Goal: Task Accomplishment & Management: Manage account settings

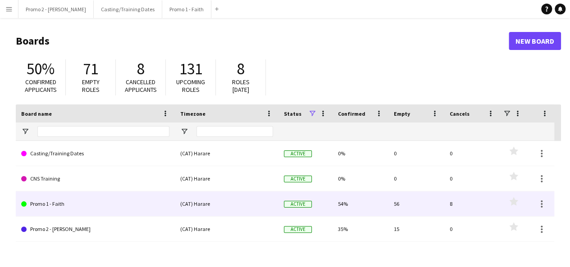
click at [88, 199] on link "Promo 1 - Faith" at bounding box center [95, 204] width 148 height 25
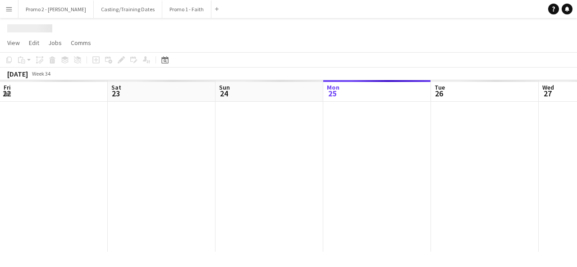
scroll to position [0, 215]
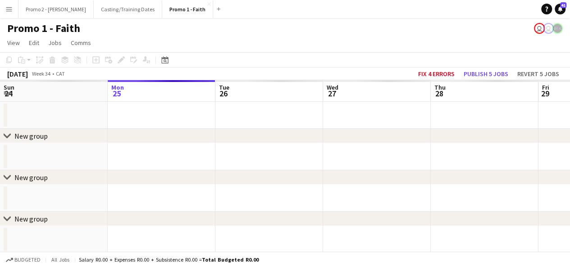
click at [13, 9] on button "Menu" at bounding box center [9, 9] width 18 height 18
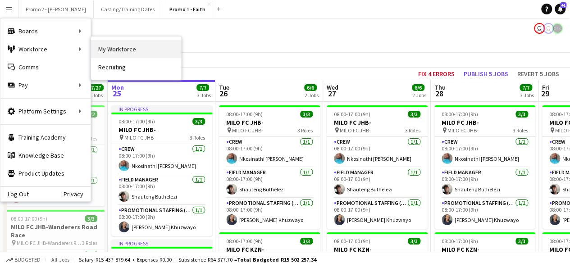
click at [120, 47] on link "My Workforce" at bounding box center [136, 49] width 90 height 18
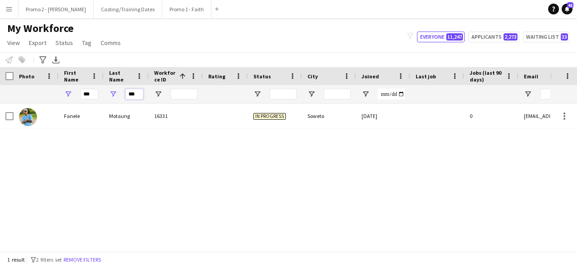
drag, startPoint x: 137, startPoint y: 99, endPoint x: 117, endPoint y: 98, distance: 19.9
click at [117, 98] on div "***" at bounding box center [126, 94] width 45 height 18
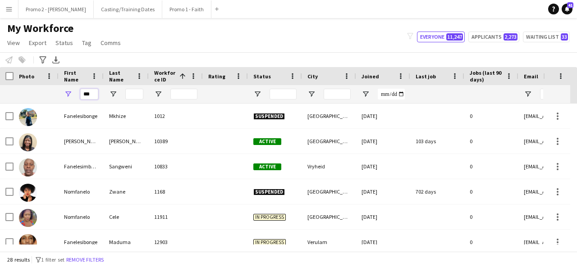
drag, startPoint x: 94, startPoint y: 91, endPoint x: 73, endPoint y: 91, distance: 20.7
click at [73, 91] on div "***" at bounding box center [81, 94] width 45 height 18
type input "*"
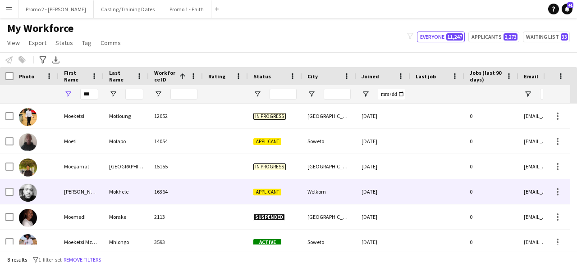
click at [138, 199] on div "Mokhele" at bounding box center [126, 191] width 45 height 25
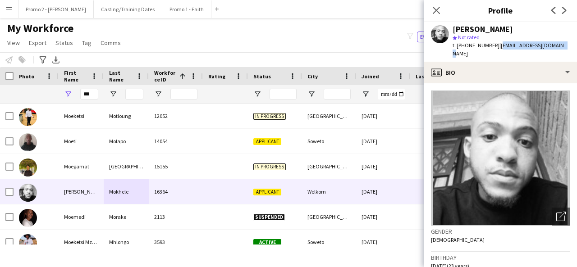
drag, startPoint x: 561, startPoint y: 44, endPoint x: 494, endPoint y: 46, distance: 67.2
click at [494, 46] on div "[PERSON_NAME] star Not rated t. [PHONE_NUMBER] | [EMAIL_ADDRESS][DOMAIN_NAME]" at bounding box center [500, 42] width 153 height 40
copy span "[EMAIL_ADDRESS][DOMAIN_NAME]"
drag, startPoint x: 487, startPoint y: 46, endPoint x: 459, endPoint y: 46, distance: 27.9
click at [459, 46] on span "t. [PHONE_NUMBER]" at bounding box center [476, 45] width 47 height 7
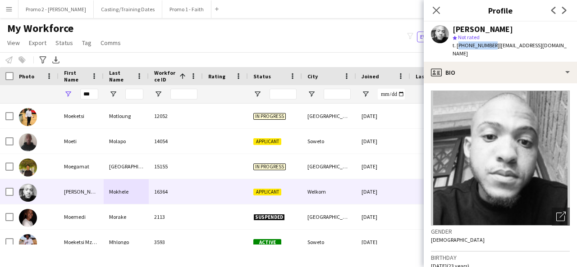
drag, startPoint x: 488, startPoint y: 45, endPoint x: 458, endPoint y: 42, distance: 30.3
click at [458, 42] on span "t. [PHONE_NUMBER]" at bounding box center [476, 45] width 47 height 7
copy span "[PHONE_NUMBER]"
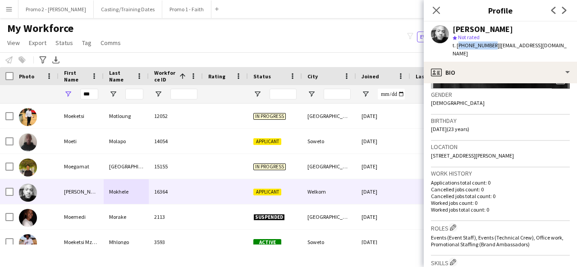
scroll to position [148, 0]
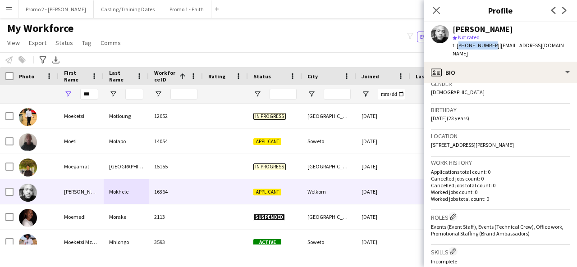
drag, startPoint x: 455, startPoint y: 110, endPoint x: 429, endPoint y: 111, distance: 26.1
click at [429, 111] on app-crew-profile-bio "Open photos pop-in Gender [DEMOGRAPHIC_DATA] Birthday [DEMOGRAPHIC_DATA] (23 ye…" at bounding box center [500, 175] width 153 height 184
copy span "[DATE]"
drag, startPoint x: 431, startPoint y: 135, endPoint x: 500, endPoint y: 138, distance: 69.1
click at [500, 142] on span "[STREET_ADDRESS][PERSON_NAME]" at bounding box center [472, 145] width 83 height 7
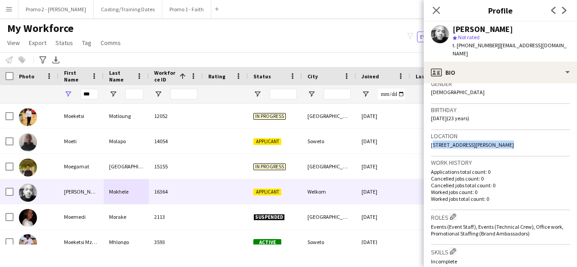
copy span "[GEOGRAPHIC_DATA], Thabong Welkom"
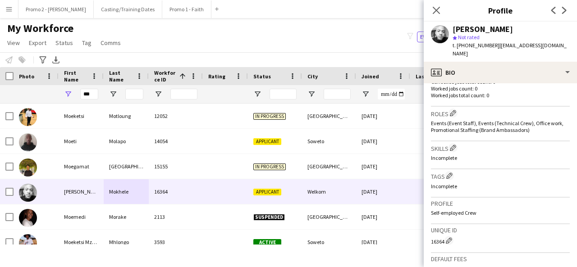
scroll to position [261, 0]
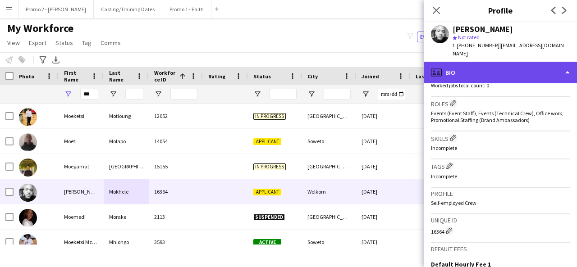
click at [472, 69] on div "profile Bio" at bounding box center [500, 73] width 153 height 22
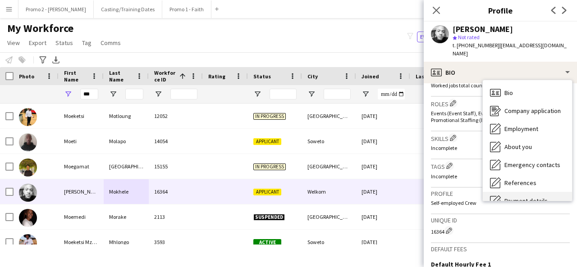
click at [525, 197] on span "Payment details" at bounding box center [525, 201] width 43 height 8
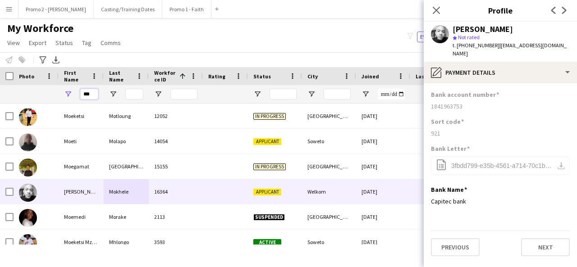
drag, startPoint x: 95, startPoint y: 92, endPoint x: 53, endPoint y: 95, distance: 42.5
click at [53, 95] on div "***" at bounding box center [482, 94] width 964 height 18
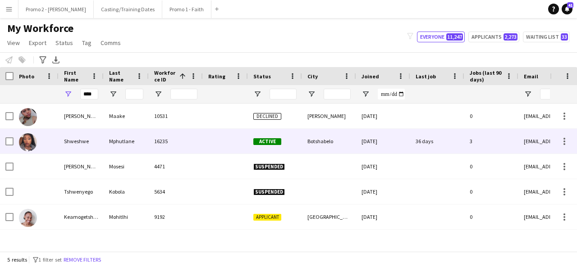
click at [125, 135] on div "Mphutlane" at bounding box center [126, 141] width 45 height 25
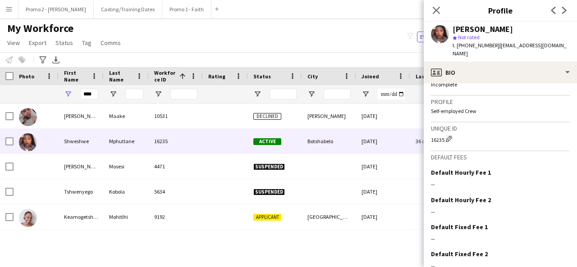
scroll to position [384, 0]
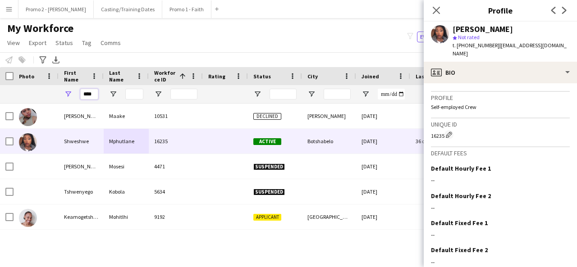
drag, startPoint x: 80, startPoint y: 95, endPoint x: 319, endPoint y: 82, distance: 239.2
click at [319, 82] on div "Workforce Details Photo First Name 1" at bounding box center [482, 85] width 964 height 37
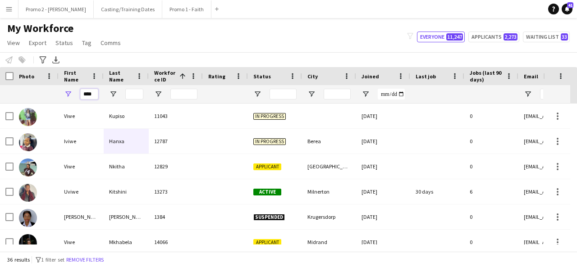
type input "****"
click at [137, 92] on input "Last Name Filter Input" at bounding box center [134, 94] width 18 height 11
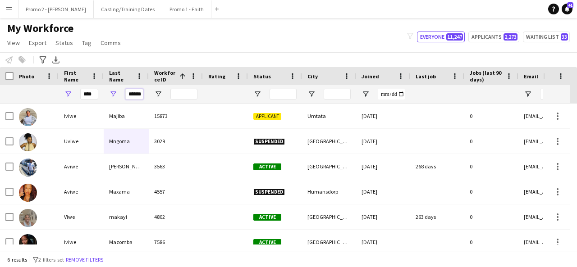
scroll to position [0, 4]
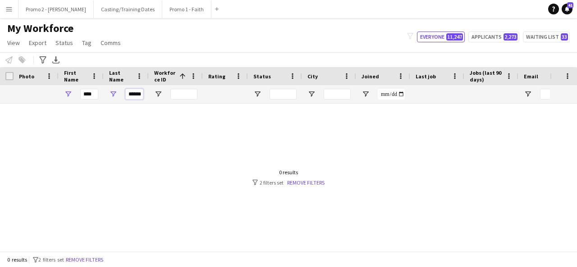
type input "******"
drag, startPoint x: 97, startPoint y: 93, endPoint x: 50, endPoint y: 93, distance: 47.3
click at [50, 93] on div "**** ******" at bounding box center [482, 94] width 964 height 18
type input "*****"
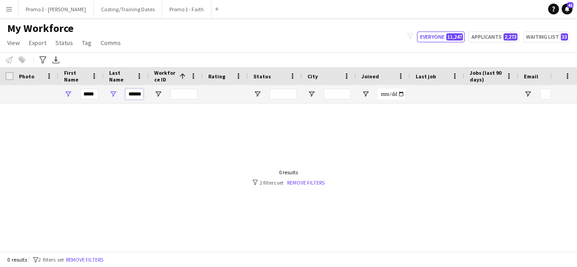
drag, startPoint x: 130, startPoint y: 92, endPoint x: 342, endPoint y: 55, distance: 214.6
click at [342, 55] on main "My Workforce View Views Default view Applicants New view Update view Delete vie…" at bounding box center [288, 136] width 577 height 237
drag, startPoint x: 96, startPoint y: 96, endPoint x: 83, endPoint y: 94, distance: 12.3
click at [83, 94] on input "*****" at bounding box center [89, 94] width 18 height 11
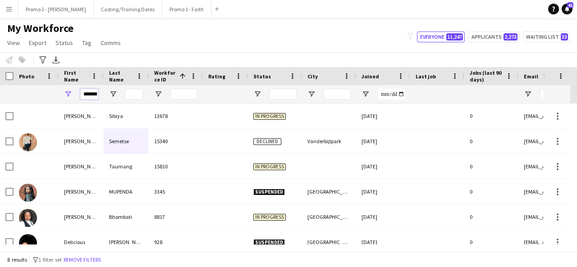
scroll to position [0, 2]
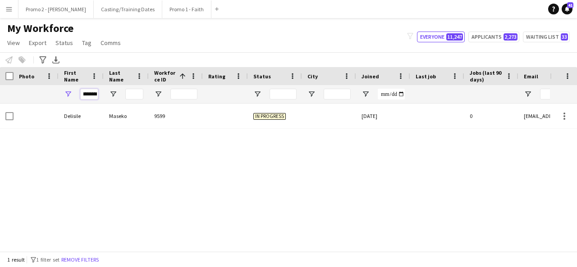
type input "********"
click at [162, 9] on button "Promo 1 - Faith Close" at bounding box center [186, 9] width 49 height 18
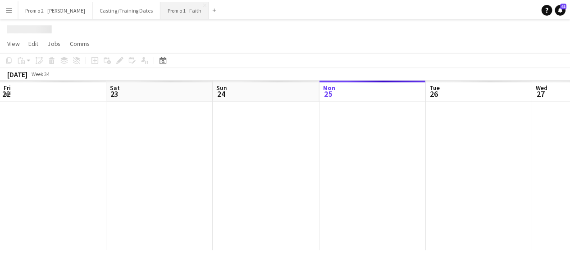
scroll to position [0, 215]
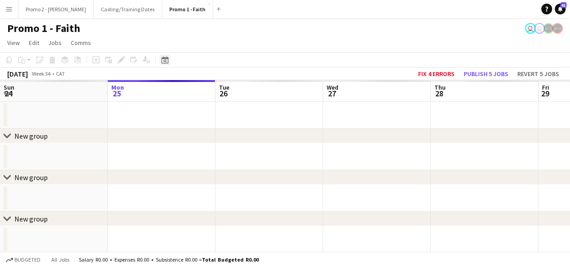
click at [163, 61] on icon "Date picker" at bounding box center [164, 59] width 7 height 7
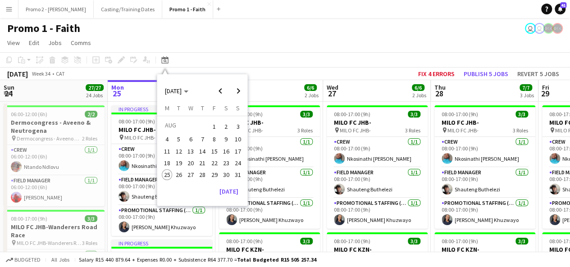
click at [215, 124] on span "1" at bounding box center [214, 126] width 11 height 13
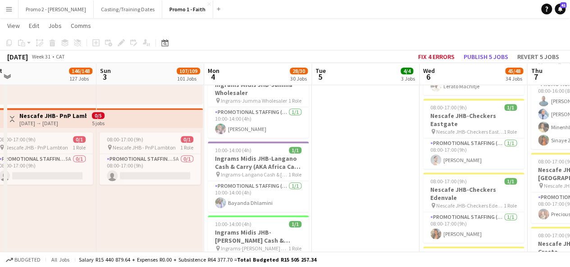
scroll to position [0, 375]
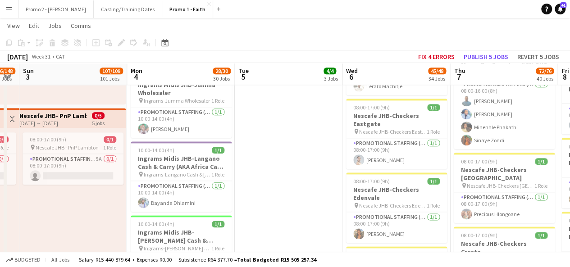
drag, startPoint x: 530, startPoint y: 189, endPoint x: 208, endPoint y: 174, distance: 322.6
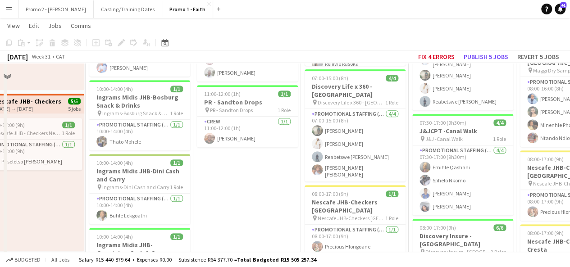
scroll to position [27, 0]
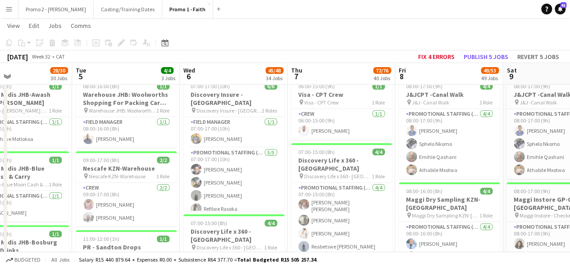
drag, startPoint x: 434, startPoint y: 134, endPoint x: 296, endPoint y: 149, distance: 139.7
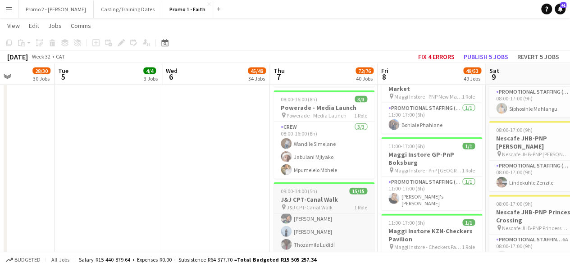
scroll to position [0, 0]
drag, startPoint x: 554, startPoint y: 124, endPoint x: 404, endPoint y: 130, distance: 150.2
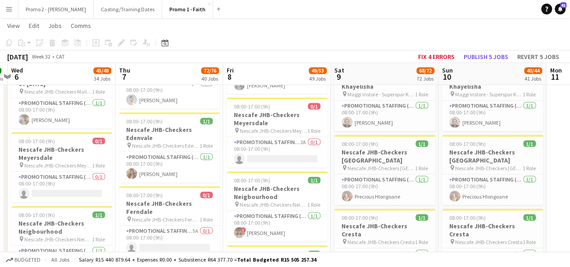
scroll to position [0, 320]
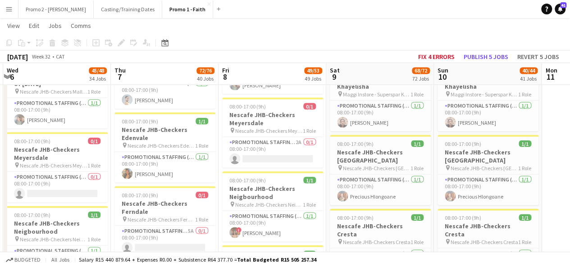
drag, startPoint x: 557, startPoint y: 144, endPoint x: 549, endPoint y: 145, distance: 8.6
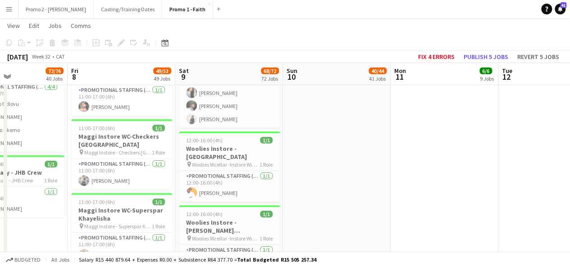
scroll to position [0, 390]
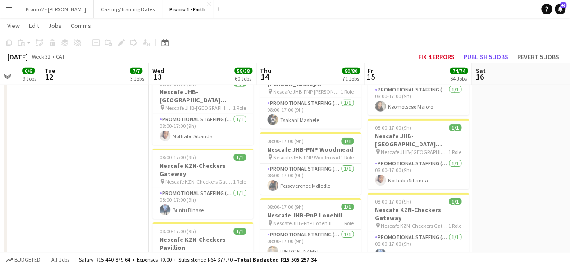
drag, startPoint x: 524, startPoint y: 134, endPoint x: 61, endPoint y: 213, distance: 469.6
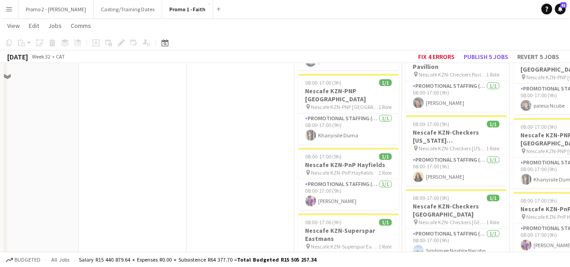
scroll to position [6823, 0]
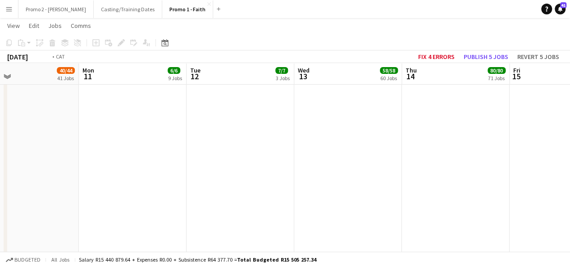
drag, startPoint x: 539, startPoint y: 140, endPoint x: 342, endPoint y: 163, distance: 198.4
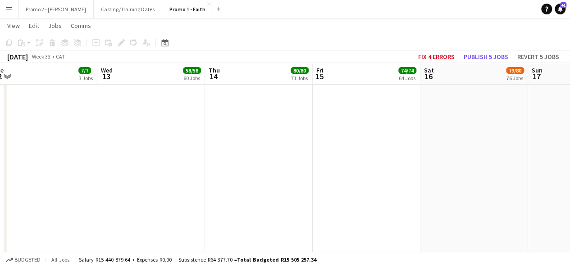
drag, startPoint x: 557, startPoint y: 159, endPoint x: 323, endPoint y: 192, distance: 236.6
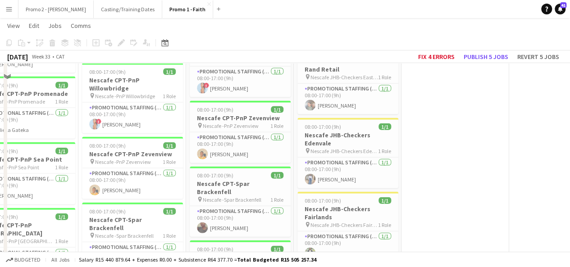
scroll to position [0, 0]
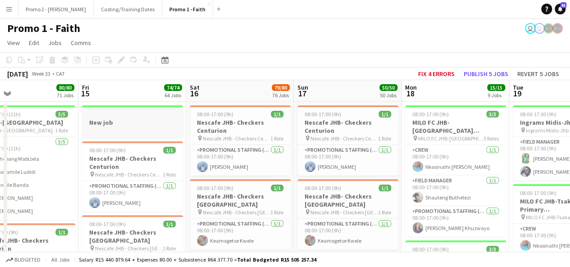
click at [125, 110] on app-job-card "New job" at bounding box center [132, 121] width 101 height 32
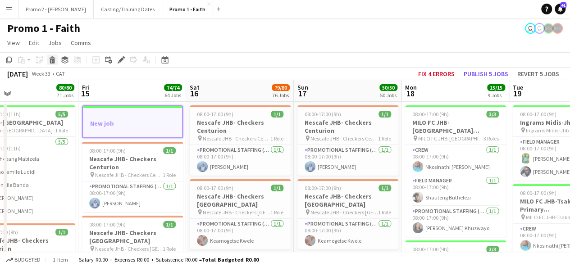
click at [52, 61] on icon at bounding box center [52, 61] width 5 height 5
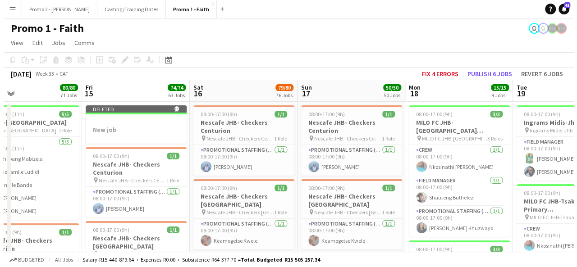
scroll to position [0, 403]
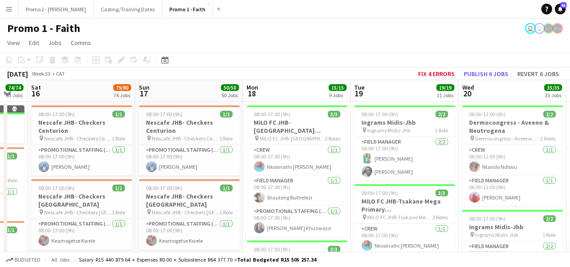
drag, startPoint x: 533, startPoint y: 121, endPoint x: 375, endPoint y: 104, distance: 159.5
click at [6, 4] on button "Menu" at bounding box center [9, 9] width 18 height 18
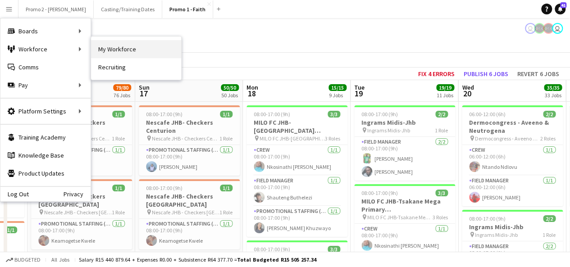
click at [137, 54] on link "My Workforce" at bounding box center [136, 49] width 90 height 18
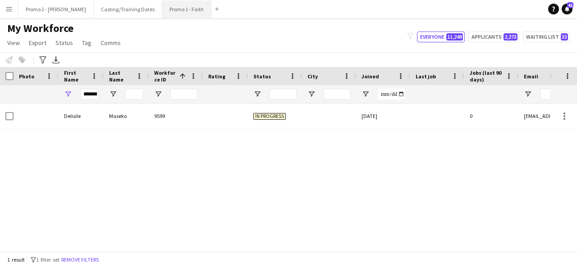
click at [162, 13] on button "Promo 1 - Faith Close" at bounding box center [186, 9] width 49 height 18
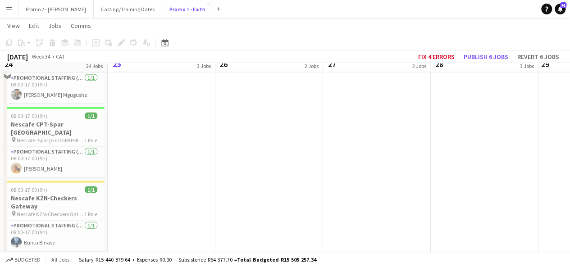
scroll to position [873, 0]
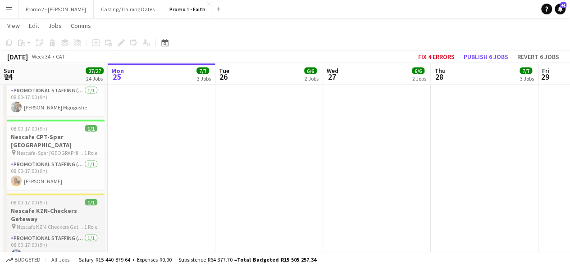
click at [27, 194] on app-job-card "08:00-17:00 (9h) 1/1 Nescafe KZN-Checkers Gateway pin Nescafe KZN-Checkers Gate…" at bounding box center [54, 229] width 101 height 70
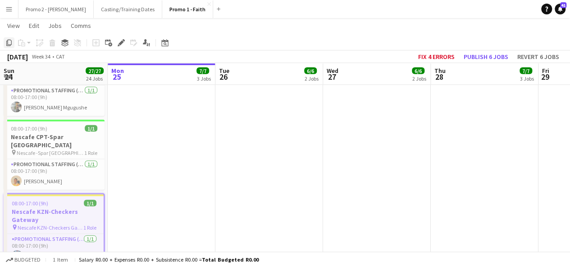
click at [11, 43] on icon at bounding box center [8, 43] width 5 height 6
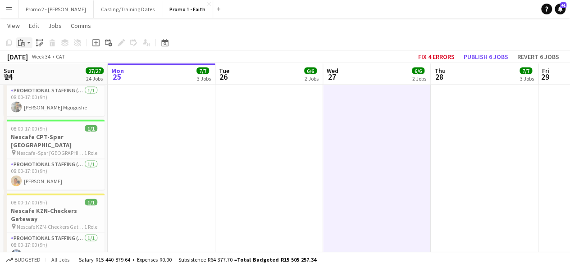
click at [29, 43] on app-action-btn "Paste" at bounding box center [24, 42] width 16 height 11
click at [42, 59] on link "Paste Ctrl+V" at bounding box center [66, 60] width 85 height 8
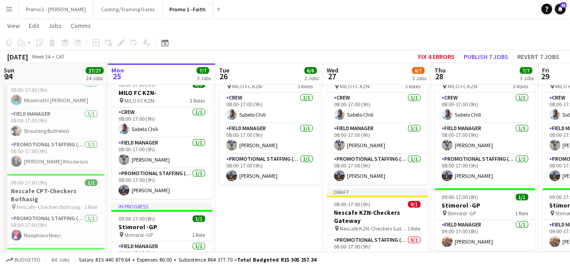
scroll to position [183, 0]
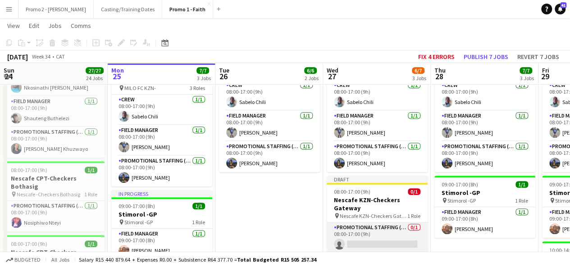
click at [392, 243] on app-card-role "Promotional Staffing (Brand Ambassadors) 0/1 08:00-17:00 (9h) single-neutral-ac…" at bounding box center [377, 238] width 101 height 31
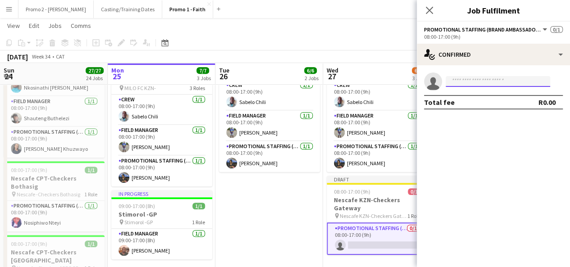
click at [491, 82] on input at bounding box center [498, 81] width 105 height 11
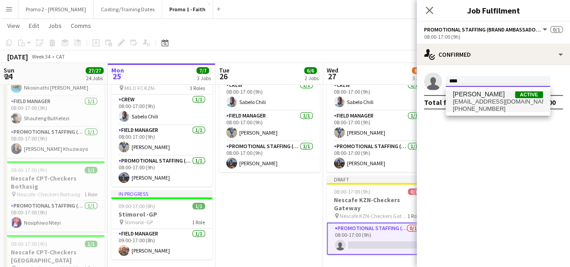
type input "****"
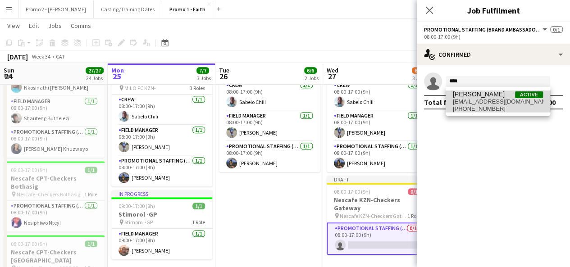
click at [490, 94] on span "[PERSON_NAME] Active" at bounding box center [498, 95] width 90 height 8
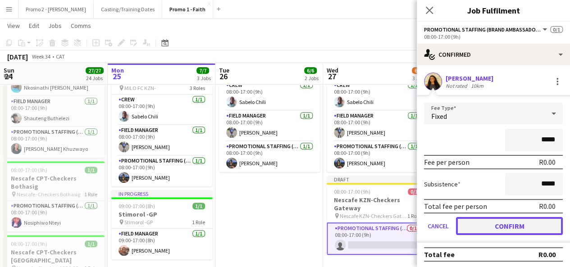
click at [508, 221] on button "Confirm" at bounding box center [509, 226] width 107 height 18
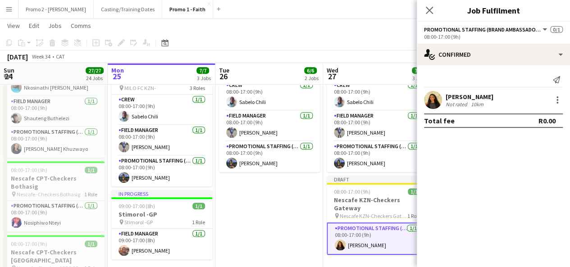
click at [374, 33] on app-page-menu "View Day view expanded Day view collapsed Month view Date picker Jump to [DATE]…" at bounding box center [285, 26] width 570 height 17
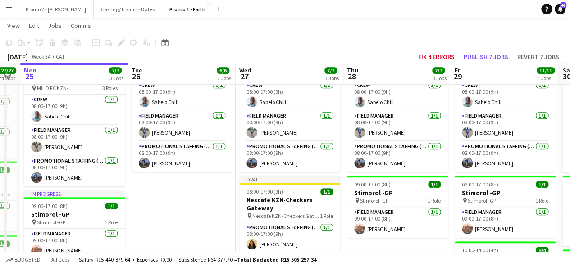
drag, startPoint x: 478, startPoint y: 142, endPoint x: 387, endPoint y: 139, distance: 91.1
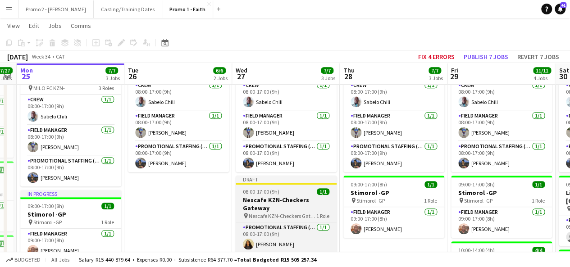
click at [251, 198] on h3 "Nescafe KZN-Checkers Gateway" at bounding box center [286, 204] width 101 height 16
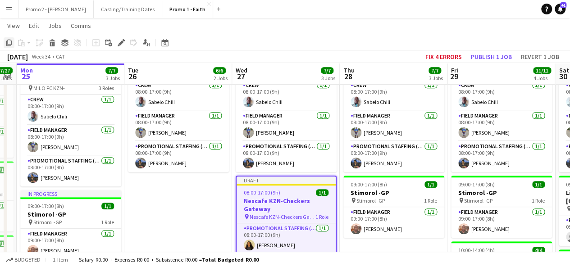
click at [9, 43] on icon "Copy" at bounding box center [8, 42] width 7 height 7
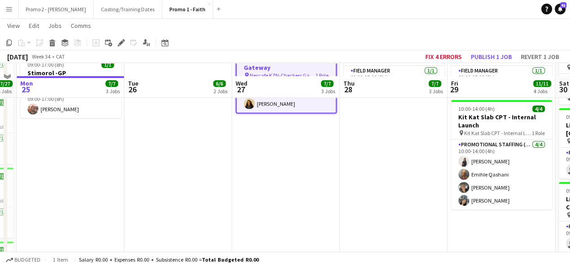
scroll to position [337, 0]
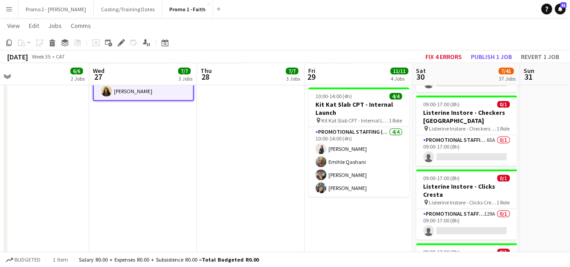
drag, startPoint x: 508, startPoint y: 147, endPoint x: 363, endPoint y: 152, distance: 144.8
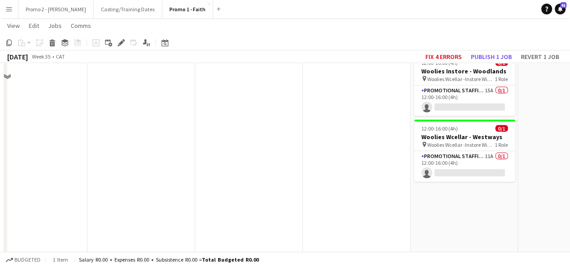
scroll to position [2719, 0]
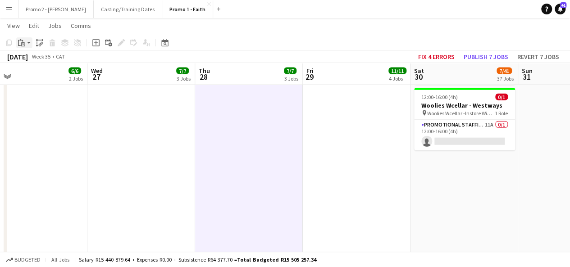
click at [30, 41] on app-action-btn "Paste" at bounding box center [24, 42] width 16 height 11
click at [44, 73] on link "Paste with crew Ctrl+Shift+V" at bounding box center [66, 75] width 85 height 8
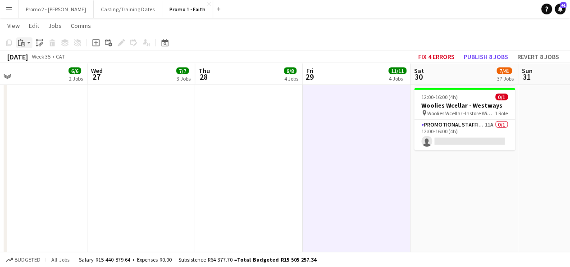
click at [27, 42] on app-action-btn "Paste" at bounding box center [24, 42] width 16 height 11
click at [46, 73] on link "Paste with crew Ctrl+Shift+V" at bounding box center [66, 75] width 85 height 8
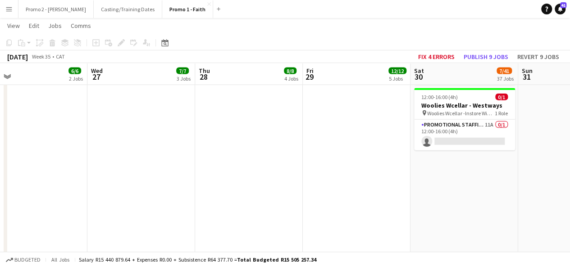
drag, startPoint x: 441, startPoint y: 85, endPoint x: 442, endPoint y: 94, distance: 9.5
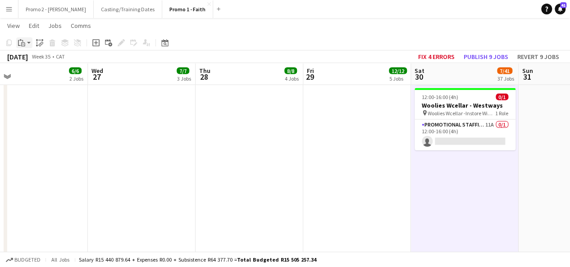
click at [31, 40] on app-action-btn "Paste" at bounding box center [24, 42] width 16 height 11
click at [38, 73] on link "Paste with crew Ctrl+Shift+V" at bounding box center [66, 75] width 85 height 8
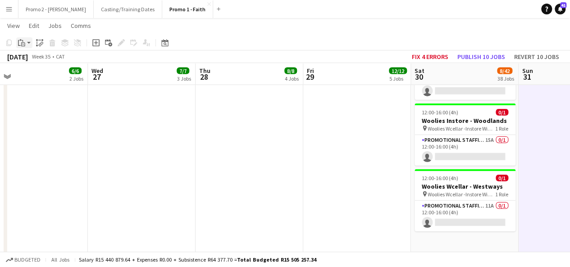
click at [29, 41] on app-action-btn "Paste" at bounding box center [24, 42] width 16 height 11
click at [35, 73] on link "Paste with crew Ctrl+Shift+V" at bounding box center [66, 75] width 85 height 8
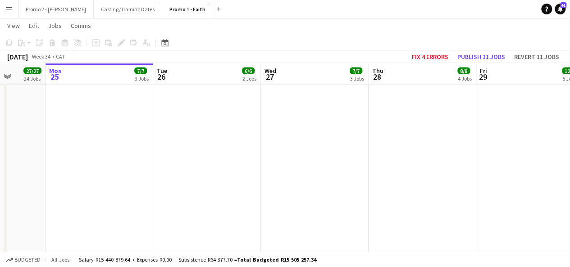
scroll to position [0, 212]
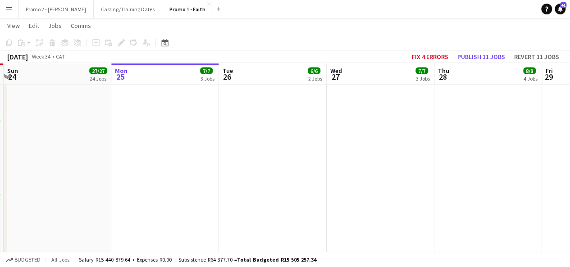
drag, startPoint x: 201, startPoint y: 125, endPoint x: 440, endPoint y: 137, distance: 239.2
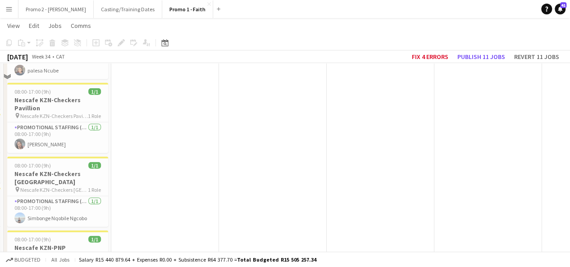
scroll to position [1107, 0]
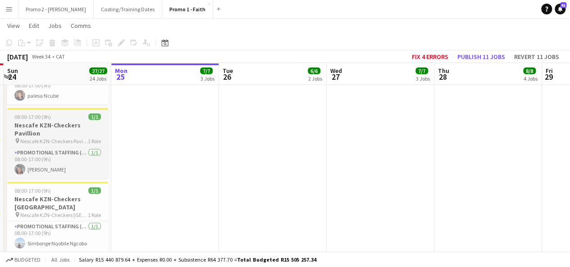
click at [38, 114] on span "08:00-17:00 (9h)" at bounding box center [32, 117] width 37 height 7
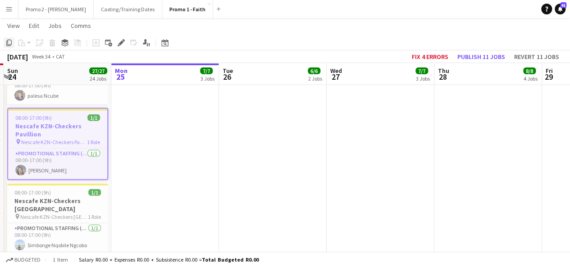
click at [9, 43] on icon "Copy" at bounding box center [8, 42] width 7 height 7
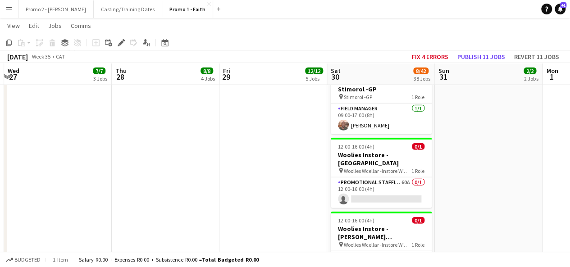
scroll to position [0, 325]
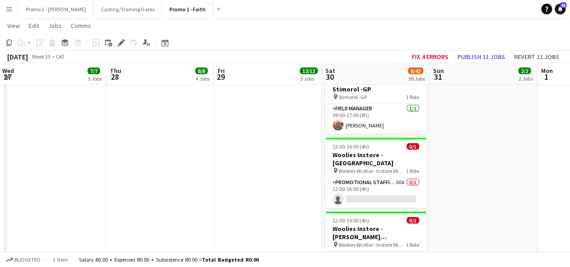
drag, startPoint x: 518, startPoint y: 161, endPoint x: 190, endPoint y: 167, distance: 327.7
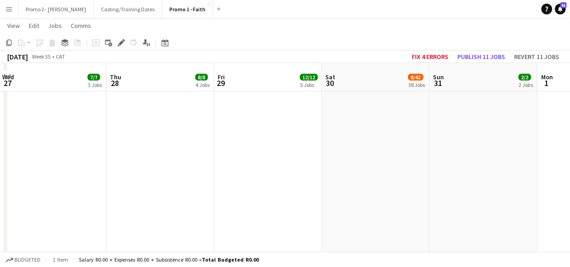
scroll to position [3078, 0]
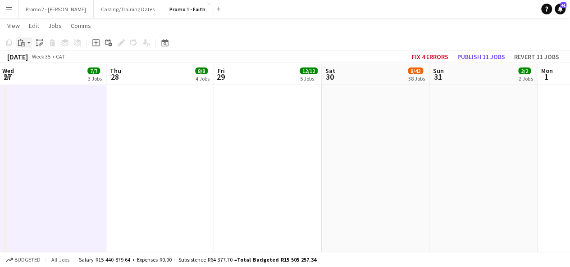
click at [31, 41] on app-action-btn "Paste" at bounding box center [24, 42] width 16 height 11
click at [40, 71] on link "Paste with crew Ctrl+Shift+V" at bounding box center [66, 75] width 85 height 8
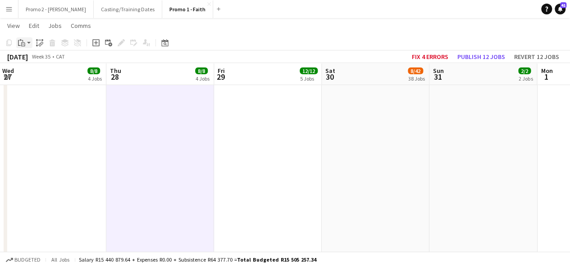
click at [29, 42] on app-action-btn "Paste" at bounding box center [24, 42] width 16 height 11
click at [44, 75] on link "Paste with crew Ctrl+Shift+V" at bounding box center [66, 75] width 85 height 8
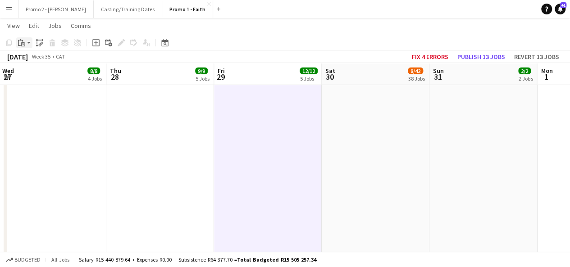
click at [28, 45] on app-action-btn "Paste" at bounding box center [24, 42] width 16 height 11
click at [43, 75] on link "Paste with crew Ctrl+Shift+V" at bounding box center [66, 75] width 85 height 8
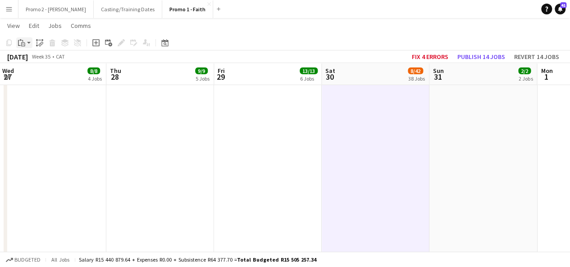
click at [30, 42] on app-action-btn "Paste" at bounding box center [24, 42] width 16 height 11
click at [56, 78] on link "Paste with crew Ctrl+Shift+V" at bounding box center [66, 75] width 85 height 8
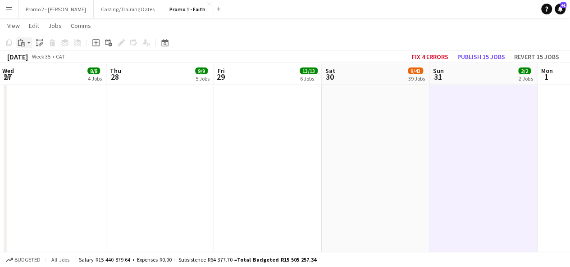
click at [27, 46] on div "Paste" at bounding box center [21, 42] width 11 height 11
click at [39, 73] on link "Paste with crew Ctrl+Shift+V" at bounding box center [66, 75] width 85 height 8
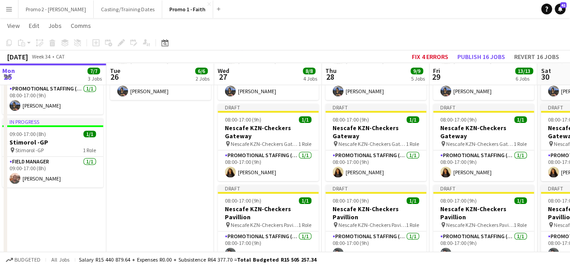
scroll to position [0, 320]
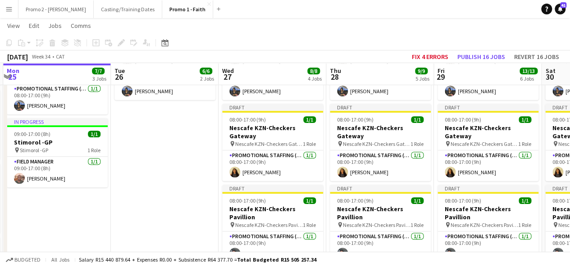
drag, startPoint x: 348, startPoint y: 155, endPoint x: 576, endPoint y: 136, distance: 229.3
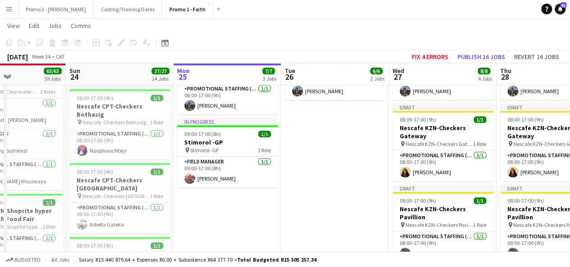
scroll to position [0, 266]
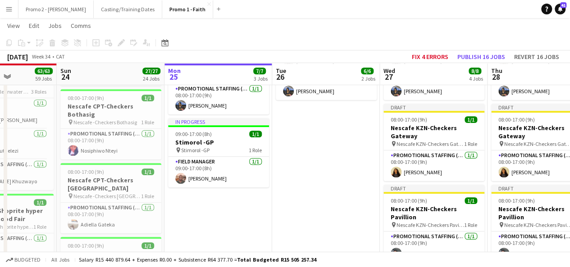
drag, startPoint x: 170, startPoint y: 177, endPoint x: 332, endPoint y: 169, distance: 161.6
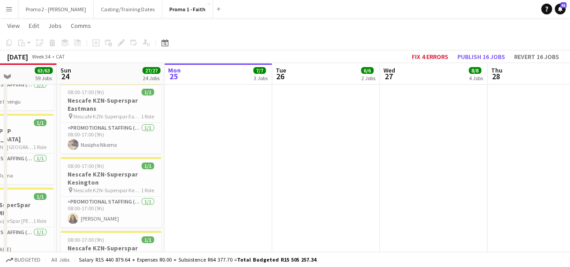
scroll to position [1527, 0]
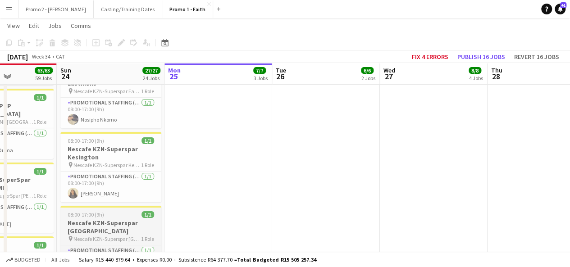
click at [77, 211] on span "08:00-17:00 (9h)" at bounding box center [86, 214] width 37 height 7
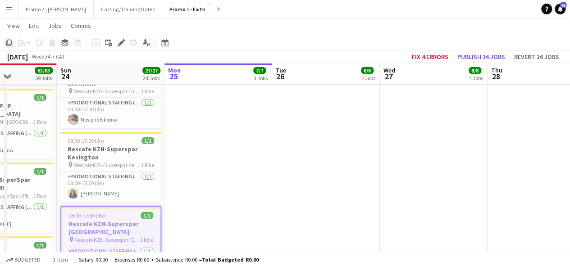
click at [11, 43] on icon "Copy" at bounding box center [8, 42] width 7 height 7
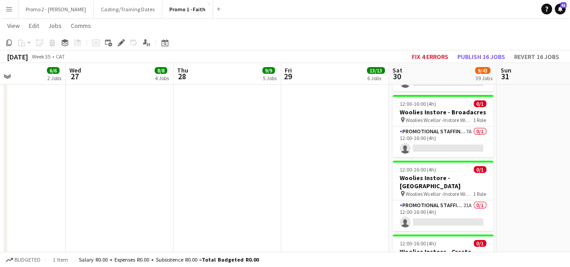
scroll to position [0, 367]
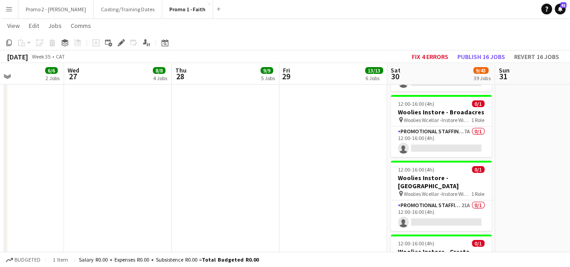
drag, startPoint x: 494, startPoint y: 130, endPoint x: 178, endPoint y: 136, distance: 316.0
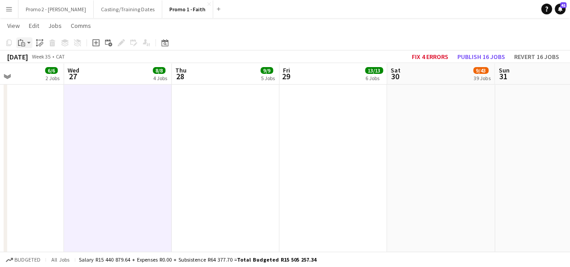
click at [25, 41] on div "Paste" at bounding box center [21, 42] width 11 height 11
click at [63, 75] on link "Paste with crew Ctrl+Shift+V" at bounding box center [66, 75] width 85 height 8
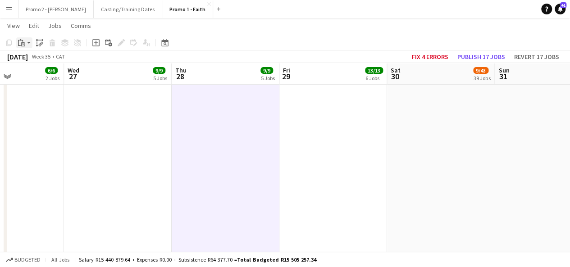
click at [29, 43] on app-action-btn "Paste" at bounding box center [24, 42] width 16 height 11
click at [41, 74] on link "Paste with crew Ctrl+Shift+V" at bounding box center [66, 75] width 85 height 8
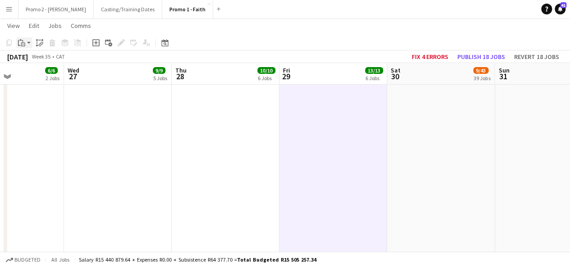
click at [32, 43] on app-action-btn "Paste" at bounding box center [24, 42] width 16 height 11
click at [42, 78] on link "Paste with crew Ctrl+Shift+V" at bounding box center [66, 75] width 85 height 8
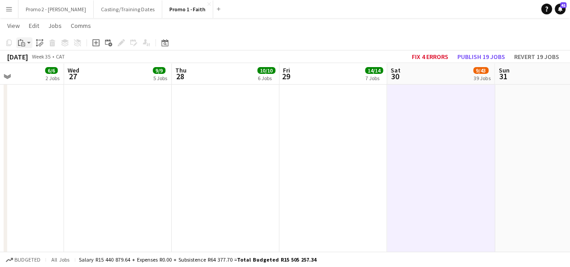
click at [28, 43] on app-action-btn "Paste" at bounding box center [24, 42] width 16 height 11
click at [41, 79] on link "Paste with crew Ctrl+Shift+V" at bounding box center [66, 75] width 85 height 8
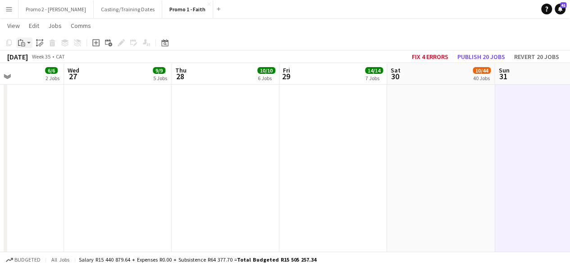
click at [29, 43] on app-action-btn "Paste" at bounding box center [24, 42] width 16 height 11
click at [44, 77] on link "Paste with crew Ctrl+Shift+V" at bounding box center [66, 75] width 85 height 8
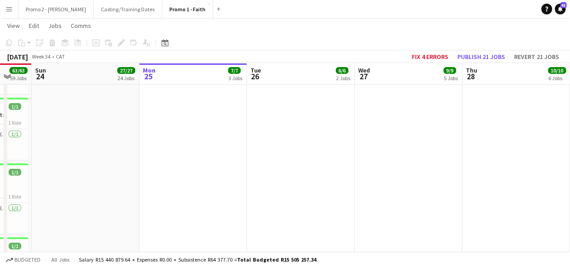
scroll to position [0, 180]
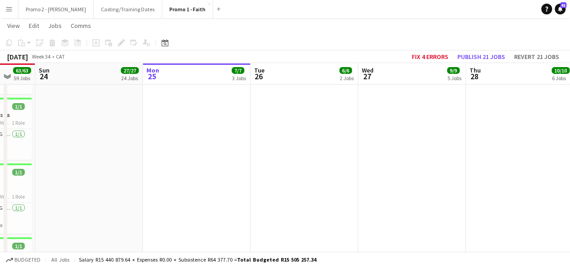
drag, startPoint x: 47, startPoint y: 137, endPoint x: 342, endPoint y: 142, distance: 294.4
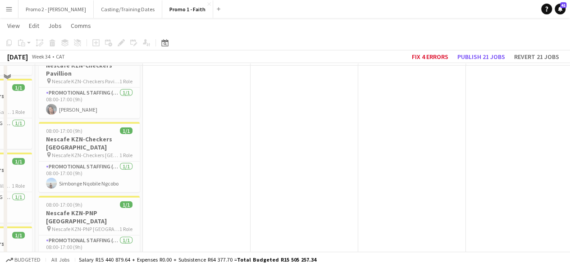
scroll to position [1142, 0]
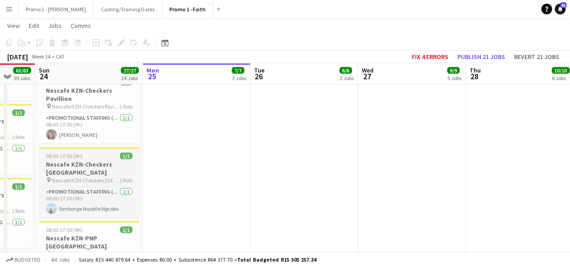
click at [68, 160] on h3 "Nescafe KZN-Checkers [GEOGRAPHIC_DATA]" at bounding box center [89, 168] width 101 height 16
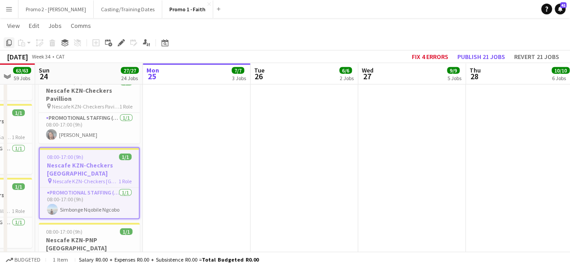
click at [11, 42] on icon at bounding box center [8, 43] width 5 height 6
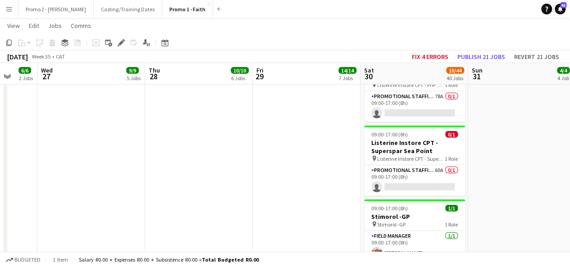
scroll to position [0, 287]
drag, startPoint x: 493, startPoint y: 149, endPoint x: 171, endPoint y: 129, distance: 322.4
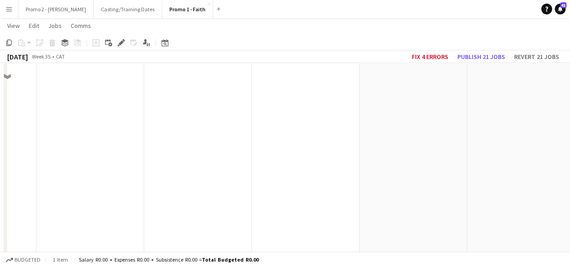
scroll to position [3523, 0]
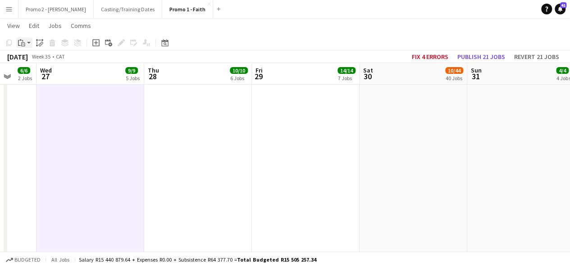
click at [30, 45] on app-action-btn "Paste" at bounding box center [24, 42] width 16 height 11
click at [45, 75] on link "Paste with crew Ctrl+Shift+V" at bounding box center [66, 75] width 85 height 8
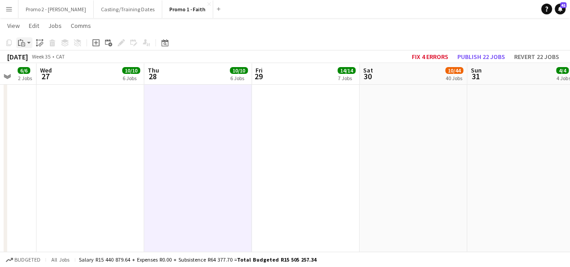
click at [29, 44] on app-action-btn "Paste" at bounding box center [24, 42] width 16 height 11
click at [38, 72] on link "Paste with crew Ctrl+Shift+V" at bounding box center [66, 75] width 85 height 8
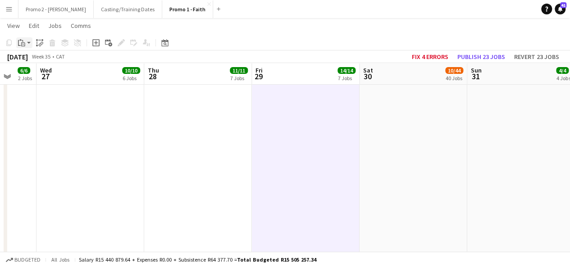
click at [29, 41] on app-action-btn "Paste" at bounding box center [24, 42] width 16 height 11
click at [42, 75] on link "Paste with crew Ctrl+Shift+V" at bounding box center [66, 75] width 85 height 8
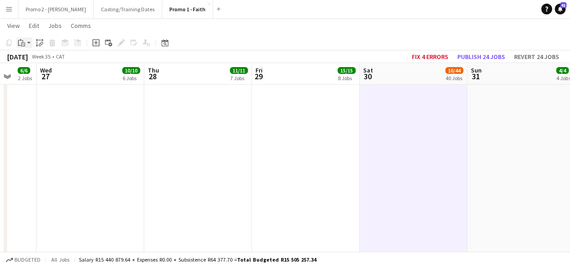
click at [28, 43] on app-action-btn "Paste" at bounding box center [24, 42] width 16 height 11
click at [37, 75] on link "Paste with crew Ctrl+Shift+V" at bounding box center [66, 75] width 85 height 8
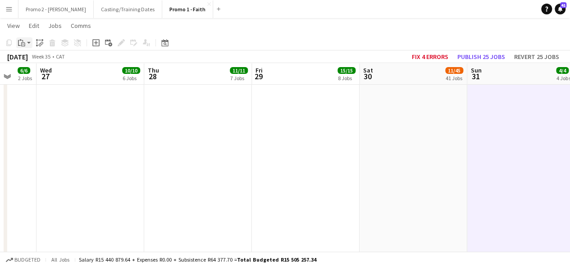
click at [27, 44] on app-action-btn "Paste" at bounding box center [24, 42] width 16 height 11
click at [49, 73] on link "Paste with crew Ctrl+Shift+V" at bounding box center [66, 75] width 85 height 8
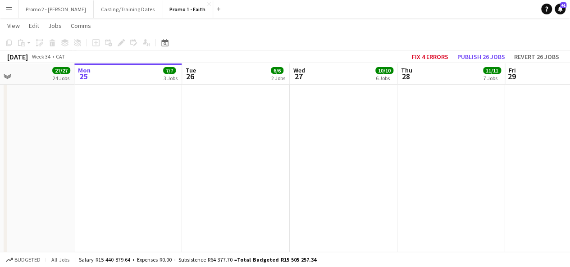
scroll to position [0, 244]
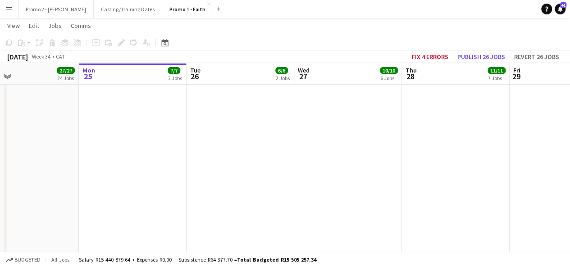
drag, startPoint x: 84, startPoint y: 128, endPoint x: 342, endPoint y: 129, distance: 257.8
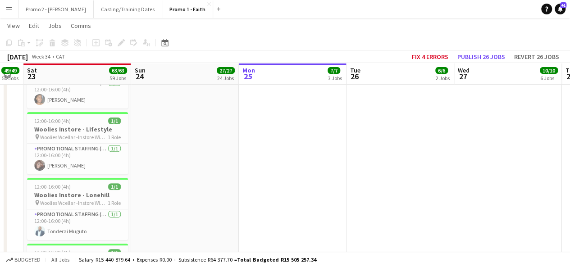
scroll to position [0, 187]
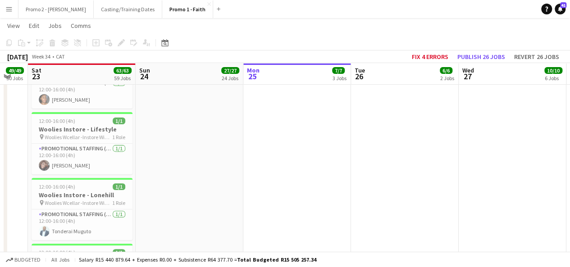
drag, startPoint x: 89, startPoint y: 146, endPoint x: 254, endPoint y: 167, distance: 166.3
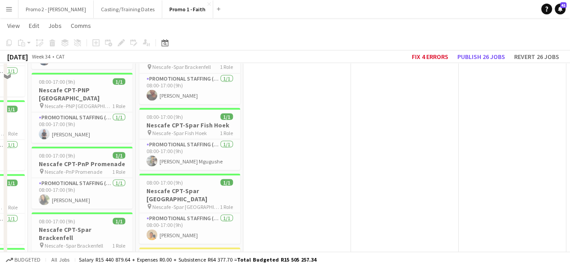
scroll to position [681, 0]
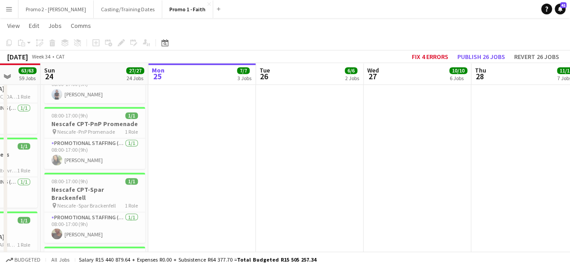
drag, startPoint x: 427, startPoint y: 172, endPoint x: 317, endPoint y: 167, distance: 110.1
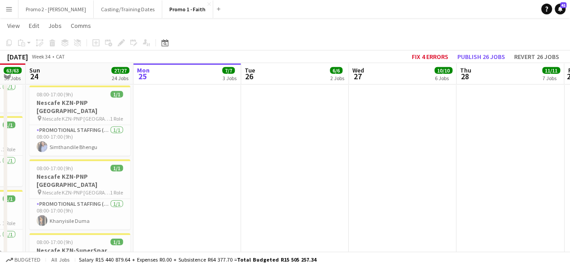
scroll to position [1284, 0]
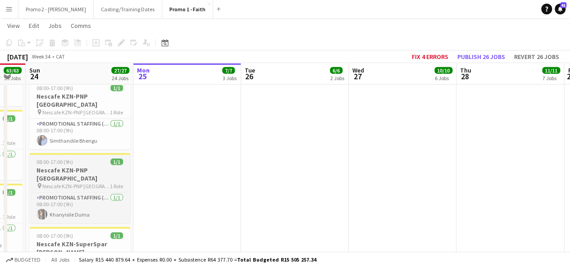
click at [51, 159] on span "08:00-17:00 (9h)" at bounding box center [55, 162] width 37 height 7
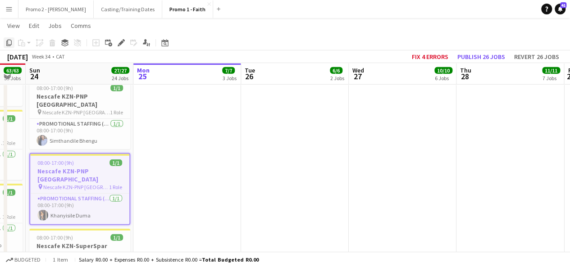
click at [9, 42] on icon "Copy" at bounding box center [8, 42] width 7 height 7
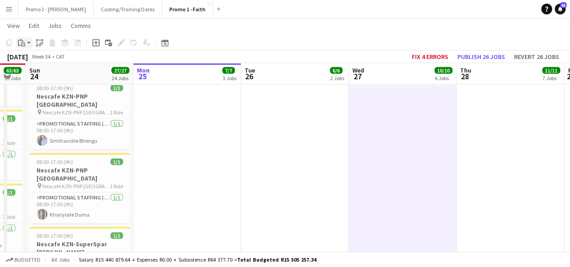
click at [28, 44] on app-action-btn "Paste" at bounding box center [24, 42] width 16 height 11
click at [37, 62] on link "Paste Ctrl+V" at bounding box center [66, 60] width 85 height 8
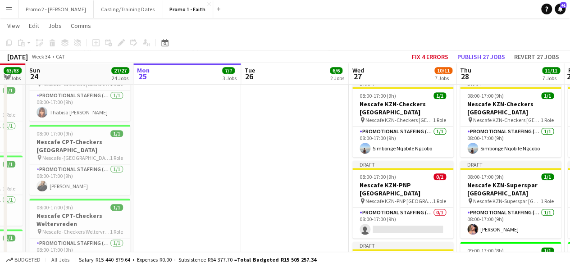
scroll to position [454, 0]
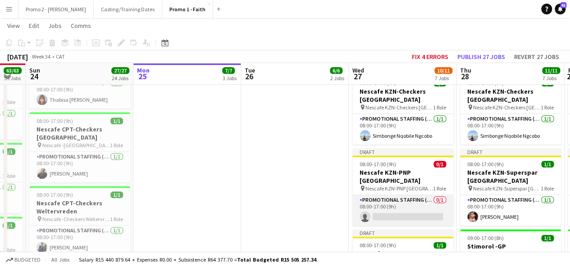
click at [403, 210] on app-card-role "Promotional Staffing (Brand Ambassadors) 0/1 08:00-17:00 (9h) single-neutral-ac…" at bounding box center [402, 210] width 101 height 31
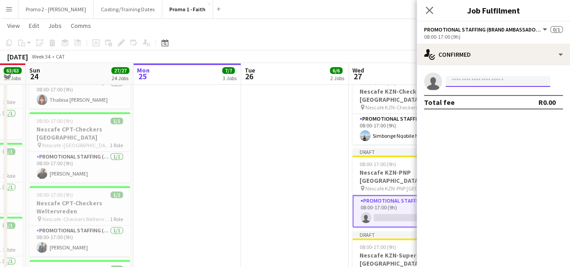
click at [477, 82] on input at bounding box center [498, 81] width 105 height 11
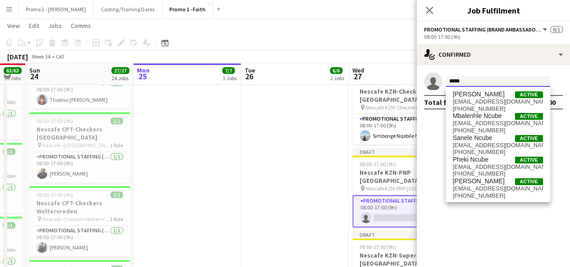
drag, startPoint x: 472, startPoint y: 85, endPoint x: 437, endPoint y: 75, distance: 36.1
click at [437, 75] on app-invite-slot "single-neutral-actions *****" at bounding box center [493, 82] width 153 height 18
type input "********"
click at [480, 125] on span "[EMAIL_ADDRESS][DOMAIN_NAME]" at bounding box center [498, 123] width 90 height 7
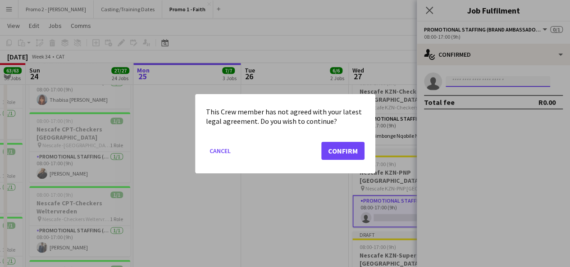
scroll to position [0, 0]
click at [358, 150] on button "Confirm" at bounding box center [342, 151] width 43 height 18
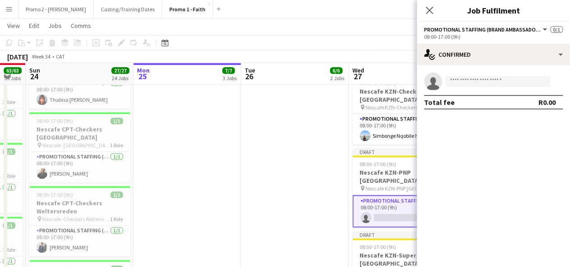
scroll to position [454, 0]
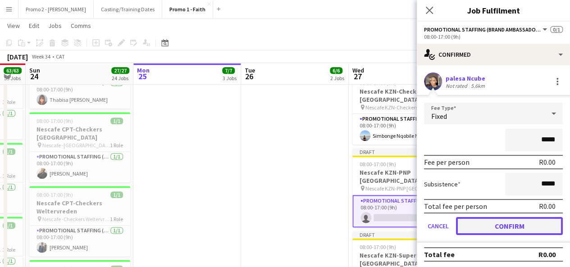
click at [514, 235] on button "Confirm" at bounding box center [509, 226] width 107 height 18
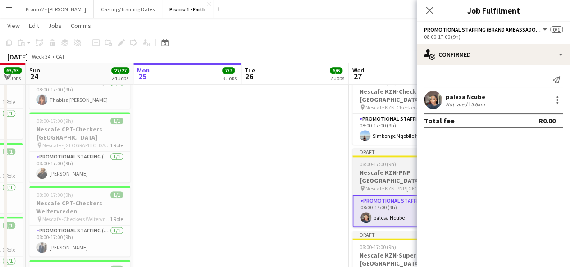
click at [382, 164] on span "08:00-17:00 (9h)" at bounding box center [378, 164] width 37 height 7
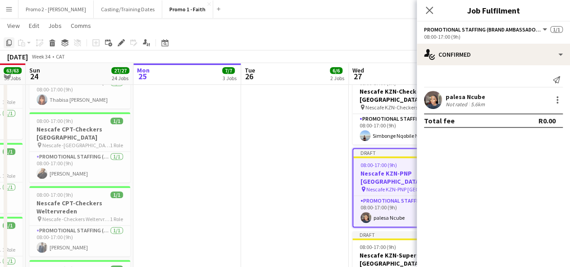
click at [12, 42] on icon at bounding box center [8, 43] width 5 height 6
click at [426, 13] on icon at bounding box center [429, 10] width 9 height 9
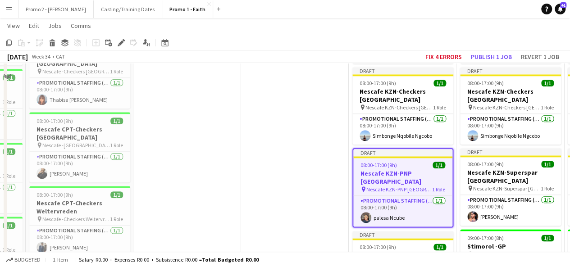
scroll to position [688, 0]
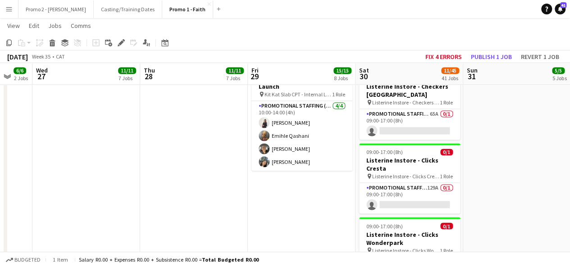
drag, startPoint x: 526, startPoint y: 141, endPoint x: 210, endPoint y: 119, distance: 316.7
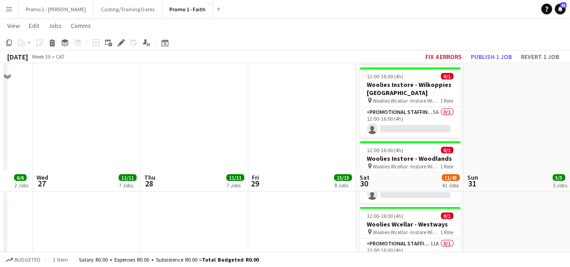
scroll to position [3177, 0]
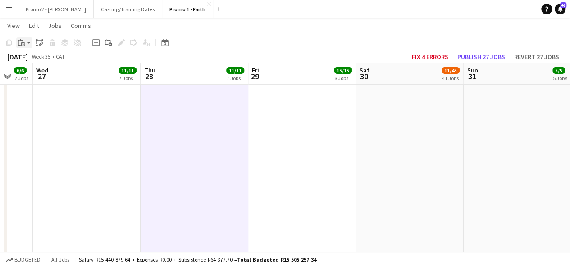
click at [28, 41] on app-action-btn "Paste" at bounding box center [24, 42] width 16 height 11
click at [41, 73] on link "Paste with crew Ctrl+Shift+V" at bounding box center [66, 75] width 85 height 8
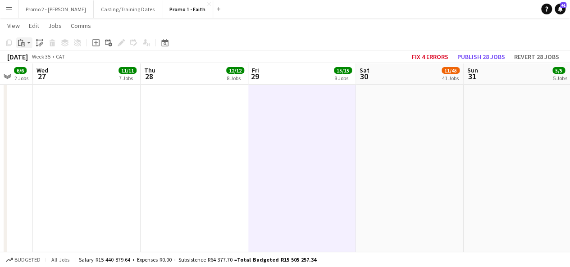
click at [26, 41] on div "Paste" at bounding box center [21, 42] width 11 height 11
click at [48, 75] on link "Paste with crew Ctrl+Shift+V" at bounding box center [66, 75] width 85 height 8
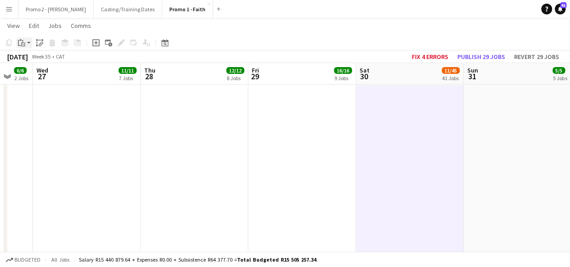
click at [29, 41] on app-action-btn "Paste" at bounding box center [24, 42] width 16 height 11
click at [50, 76] on link "Paste with crew Ctrl+Shift+V" at bounding box center [66, 75] width 85 height 8
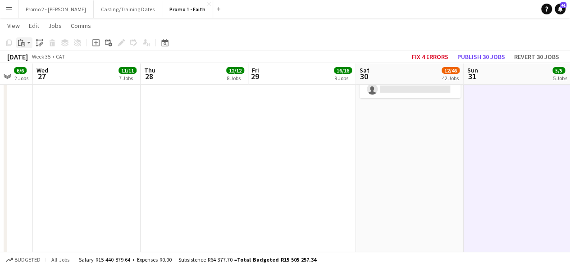
click at [27, 45] on app-action-btn "Paste" at bounding box center [24, 42] width 16 height 11
click at [37, 74] on link "Paste with crew Ctrl+Shift+V" at bounding box center [66, 75] width 85 height 8
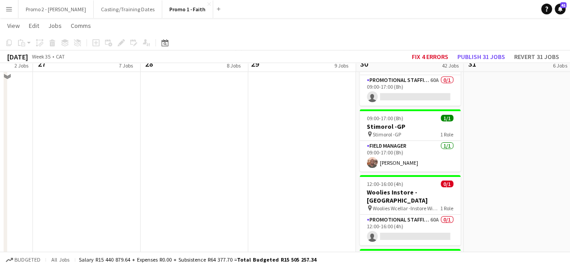
scroll to position [1381, 0]
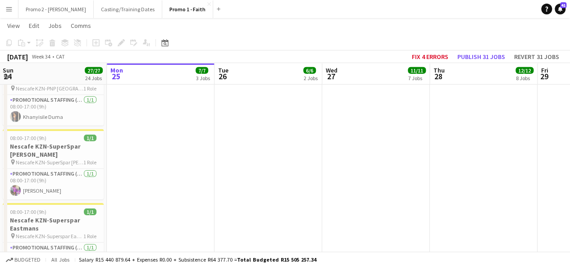
drag, startPoint x: 105, startPoint y: 142, endPoint x: 394, endPoint y: 142, distance: 289.8
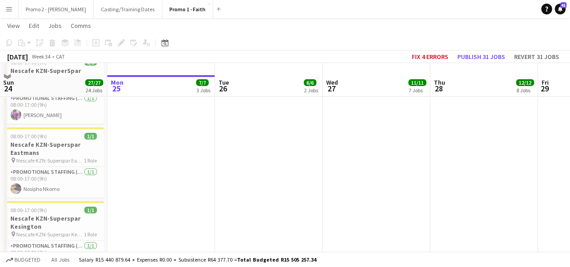
scroll to position [1472, 0]
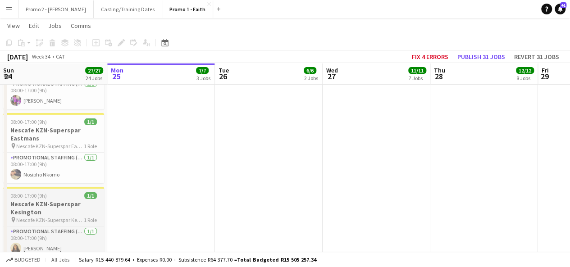
click at [30, 192] on span "08:00-17:00 (9h)" at bounding box center [28, 195] width 37 height 7
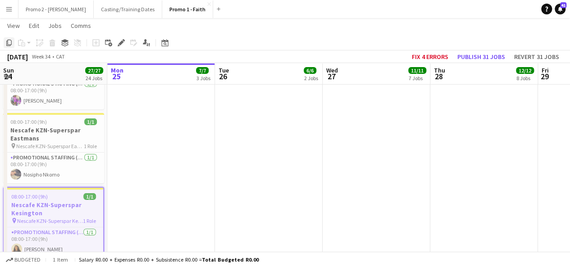
click at [8, 42] on icon at bounding box center [8, 43] width 5 height 6
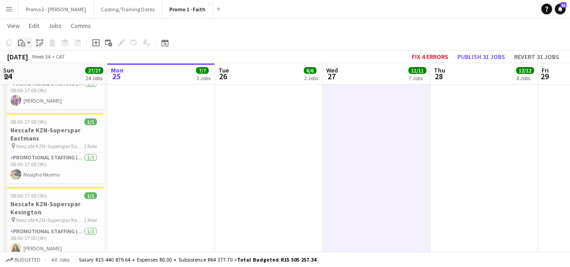
click at [23, 42] on icon "Paste" at bounding box center [21, 42] width 7 height 7
click at [37, 59] on link "Paste Ctrl+V" at bounding box center [66, 60] width 85 height 8
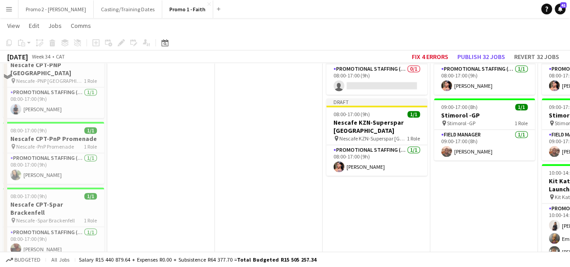
scroll to position [534, 0]
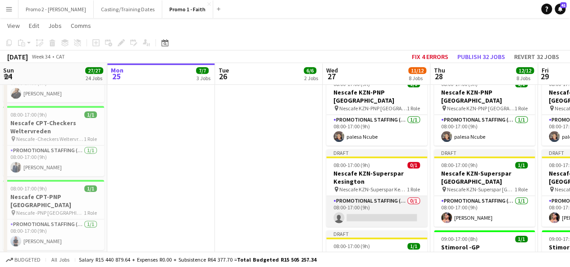
click at [381, 209] on app-card-role "Promotional Staffing (Brand Ambassadors) 0/1 08:00-17:00 (9h) single-neutral-ac…" at bounding box center [376, 211] width 101 height 31
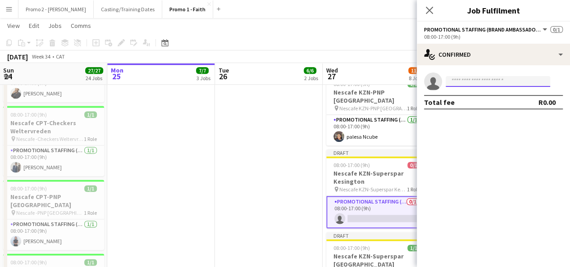
click at [476, 83] on input at bounding box center [498, 81] width 105 height 11
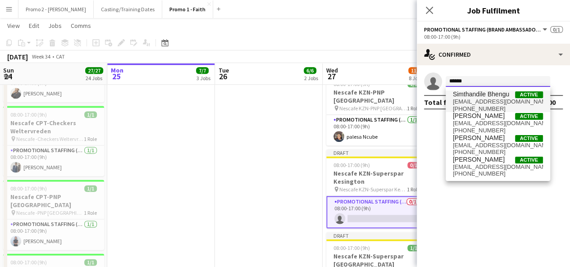
type input "******"
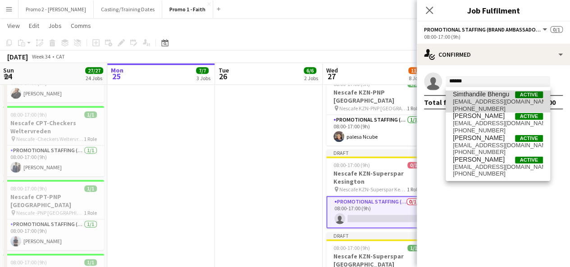
click at [477, 98] on span "Simthandile Bhengu" at bounding box center [481, 95] width 56 height 8
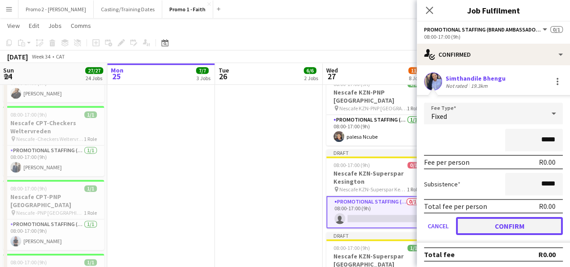
click at [507, 221] on button "Confirm" at bounding box center [509, 226] width 107 height 18
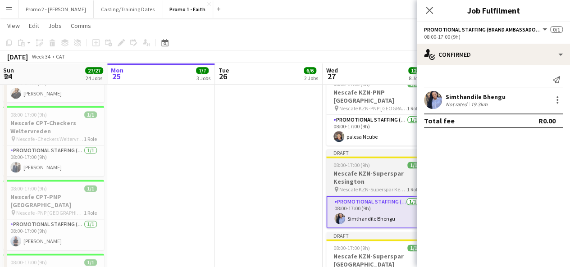
click at [346, 162] on span "08:00-17:00 (9h)" at bounding box center [352, 165] width 37 height 7
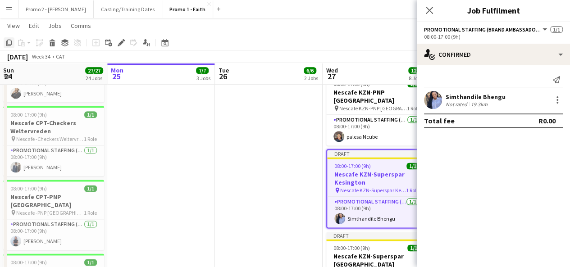
click at [8, 43] on icon at bounding box center [8, 43] width 5 height 6
click at [433, 10] on icon "Close pop-in" at bounding box center [429, 10] width 9 height 9
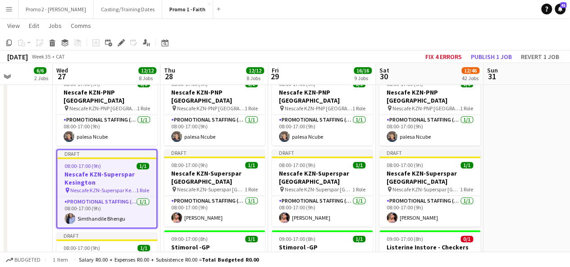
drag, startPoint x: 538, startPoint y: 174, endPoint x: 266, endPoint y: 167, distance: 271.9
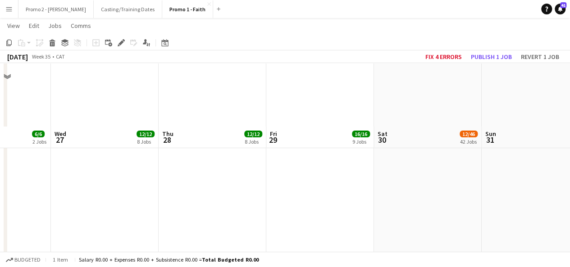
scroll to position [3464, 0]
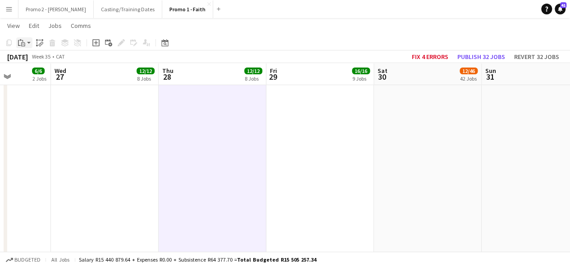
click at [30, 42] on app-action-btn "Paste" at bounding box center [24, 42] width 16 height 11
click at [41, 72] on link "Paste with crew Ctrl+Shift+V" at bounding box center [66, 75] width 85 height 8
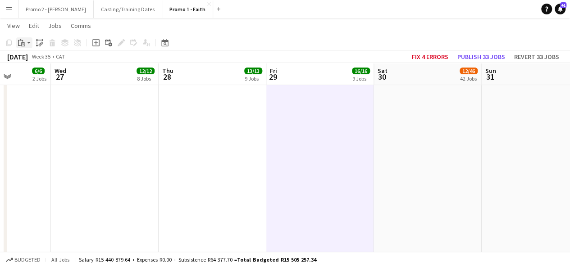
click at [29, 44] on app-action-btn "Paste" at bounding box center [24, 42] width 16 height 11
click at [41, 72] on link "Paste with crew Ctrl+Shift+V" at bounding box center [66, 75] width 85 height 8
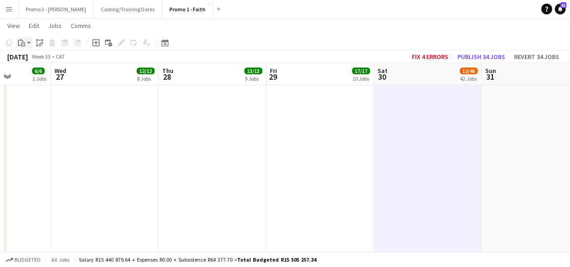
click at [28, 41] on app-action-btn "Paste" at bounding box center [24, 42] width 16 height 11
click at [41, 73] on link "Paste with crew Ctrl+Shift+V" at bounding box center [66, 75] width 85 height 8
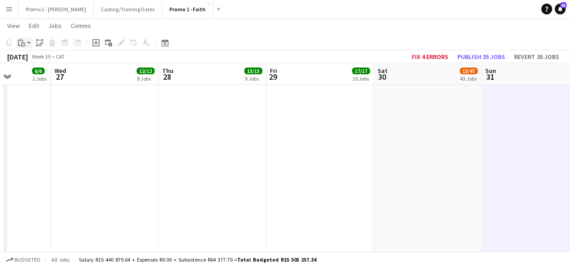
click at [27, 45] on div "Paste" at bounding box center [21, 42] width 11 height 11
click at [38, 74] on link "Paste with crew Ctrl+Shift+V" at bounding box center [66, 75] width 85 height 8
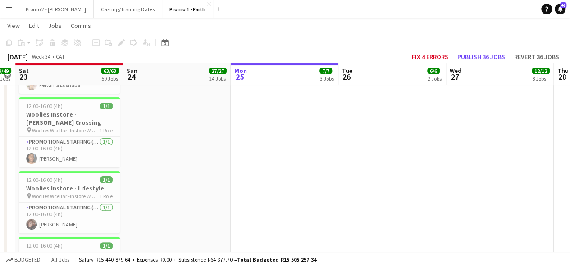
scroll to position [0, 279]
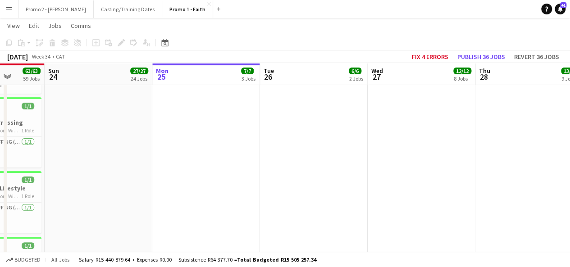
drag, startPoint x: 31, startPoint y: 120, endPoint x: 348, endPoint y: 121, distance: 317.3
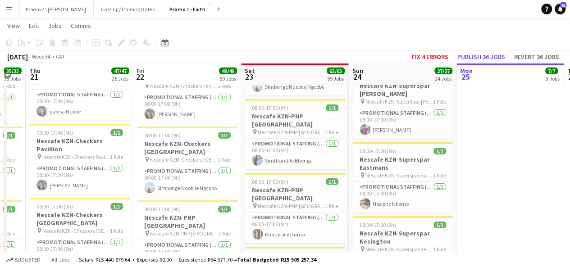
scroll to position [0, 188]
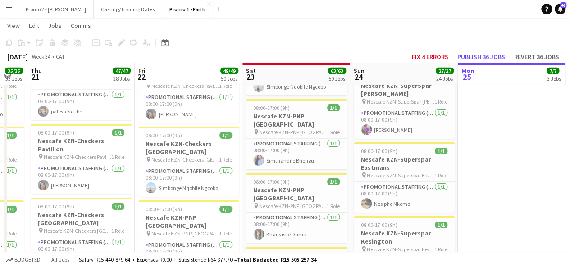
drag, startPoint x: 32, startPoint y: 165, endPoint x: 338, endPoint y: 166, distance: 305.6
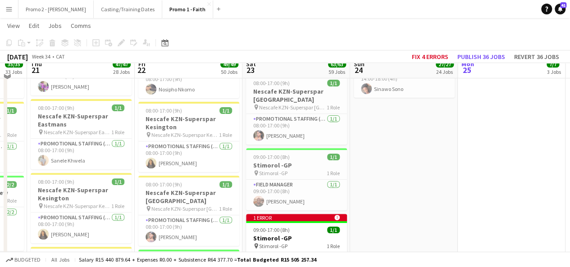
scroll to position [1799, 0]
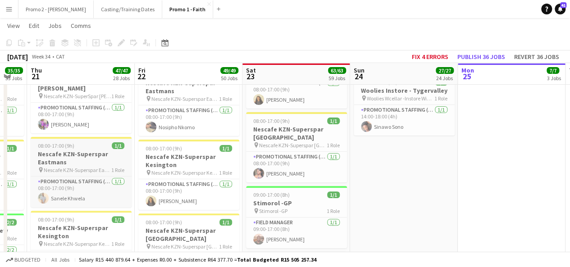
click at [47, 142] on span "08:00-17:00 (9h)" at bounding box center [56, 145] width 37 height 7
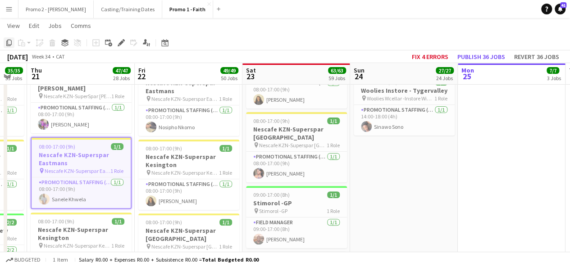
click at [8, 43] on icon at bounding box center [8, 43] width 5 height 6
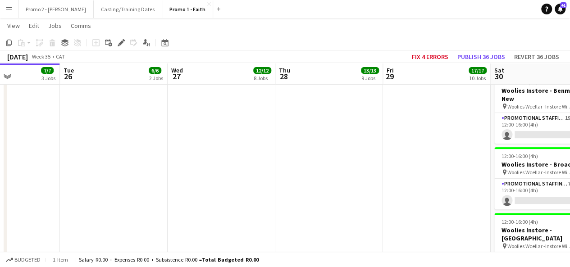
scroll to position [0, 270]
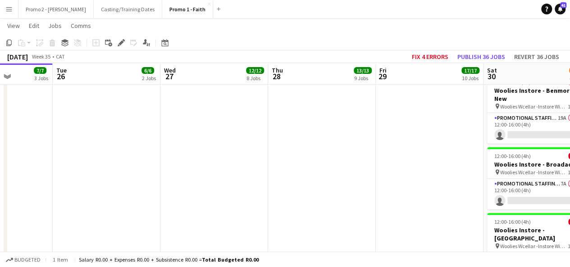
drag, startPoint x: 513, startPoint y: 124, endPoint x: 0, endPoint y: 130, distance: 512.9
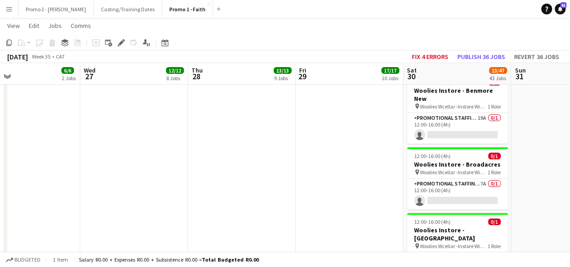
scroll to position [0, 371]
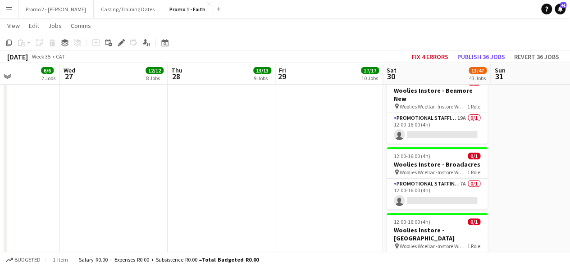
drag, startPoint x: 322, startPoint y: 148, endPoint x: 221, endPoint y: 149, distance: 100.5
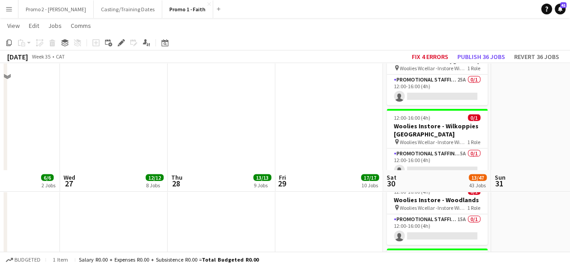
scroll to position [3285, 0]
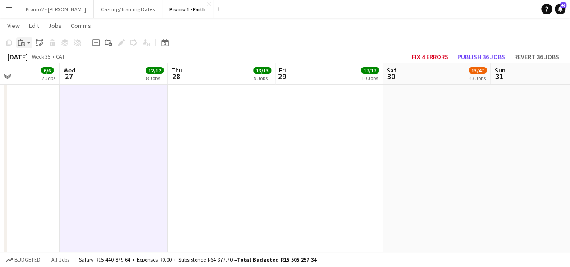
click at [30, 41] on app-action-btn "Paste" at bounding box center [24, 42] width 16 height 11
click at [40, 73] on link "Paste with crew Ctrl+Shift+V" at bounding box center [66, 75] width 85 height 8
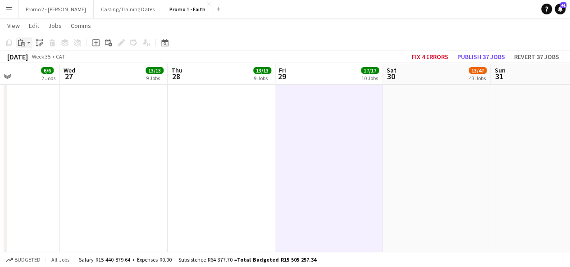
click at [29, 43] on app-action-btn "Paste" at bounding box center [24, 42] width 16 height 11
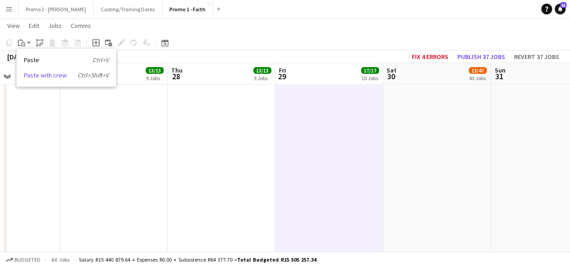
click at [42, 73] on link "Paste with crew Ctrl+Shift+V" at bounding box center [66, 75] width 85 height 8
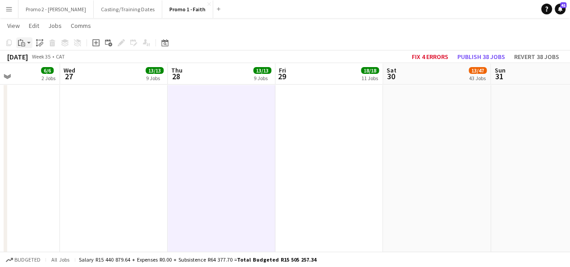
click at [28, 42] on app-action-btn "Paste" at bounding box center [24, 42] width 16 height 11
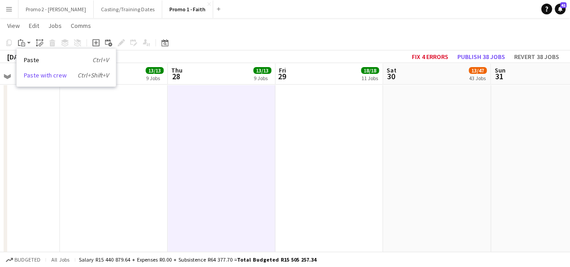
click at [41, 77] on link "Paste with crew Ctrl+Shift+V" at bounding box center [66, 75] width 85 height 8
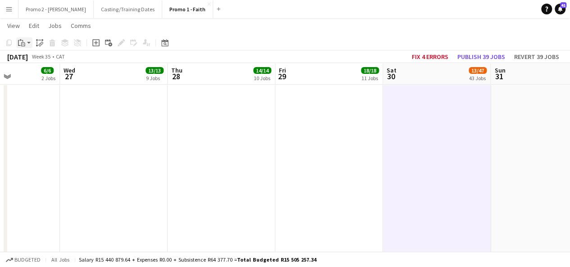
click at [31, 42] on app-action-btn "Paste" at bounding box center [24, 42] width 16 height 11
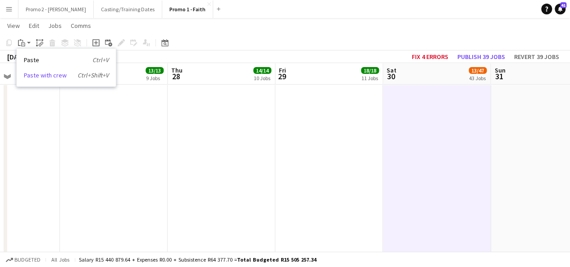
click at [47, 75] on link "Paste with crew Ctrl+Shift+V" at bounding box center [66, 75] width 85 height 8
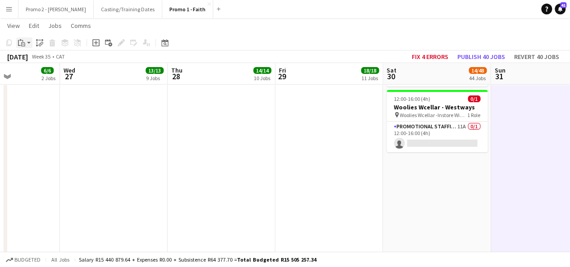
click at [29, 42] on app-action-btn "Paste" at bounding box center [24, 42] width 16 height 11
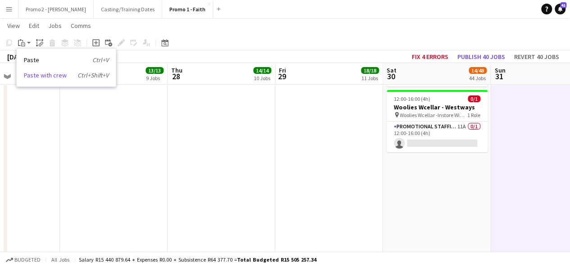
click at [42, 75] on link "Paste with crew Ctrl+Shift+V" at bounding box center [66, 75] width 85 height 8
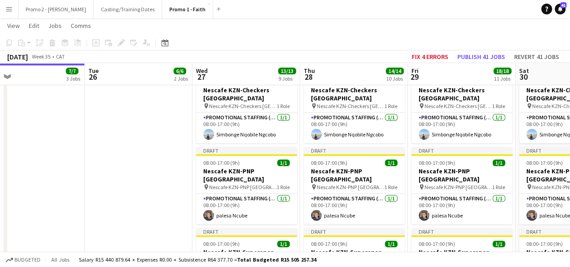
scroll to position [0, 238]
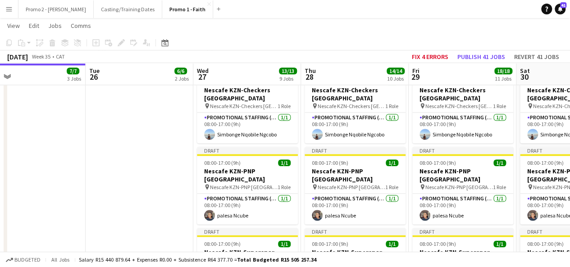
drag, startPoint x: 37, startPoint y: 173, endPoint x: 170, endPoint y: 172, distance: 133.4
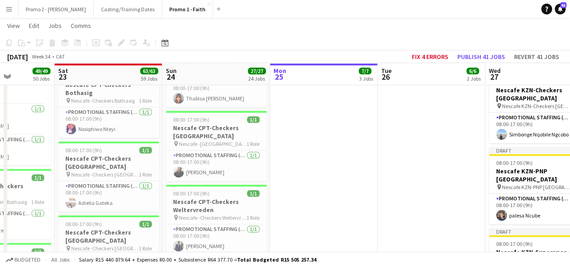
scroll to position [0, 305]
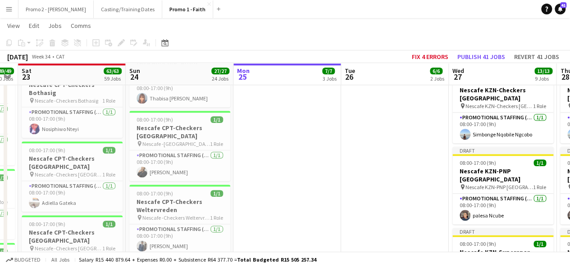
drag, startPoint x: 71, startPoint y: 160, endPoint x: 327, endPoint y: 158, distance: 255.6
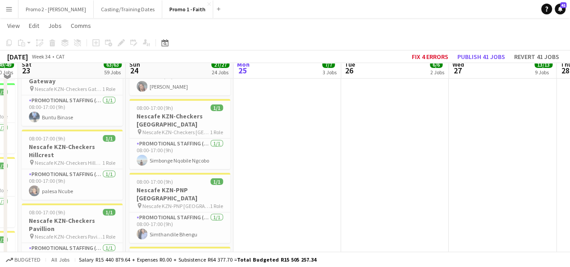
scroll to position [1177, 0]
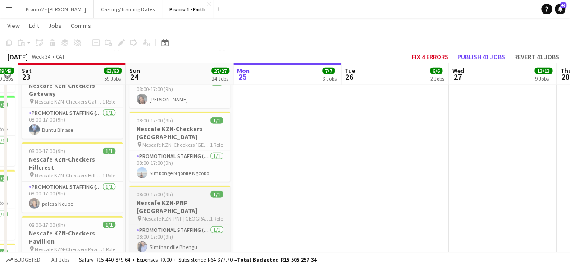
click at [141, 186] on app-job-card "08:00-17:00 (9h) 1/1 Nescafe KZN-PNP [GEOGRAPHIC_DATA] pin Nescafe KZN-PNP Durb…" at bounding box center [179, 221] width 101 height 70
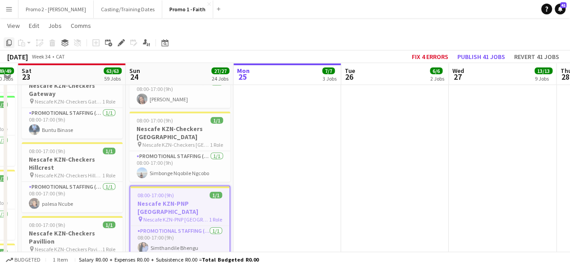
click at [9, 42] on icon "Copy" at bounding box center [8, 42] width 7 height 7
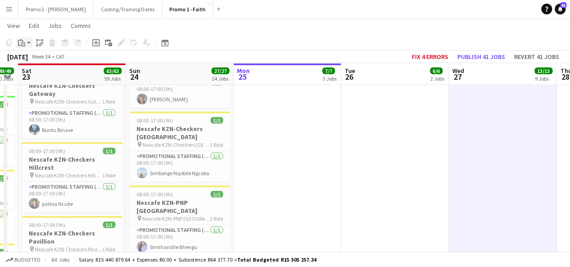
click at [31, 41] on app-action-btn "Paste" at bounding box center [24, 42] width 16 height 11
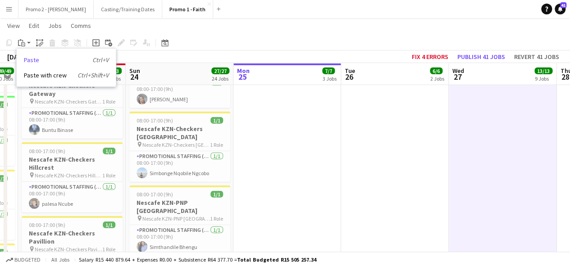
click at [42, 59] on link "Paste Ctrl+V" at bounding box center [66, 60] width 85 height 8
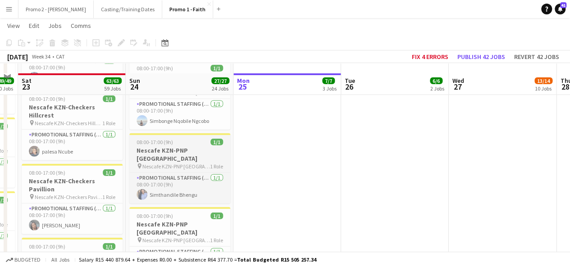
scroll to position [1249, 0]
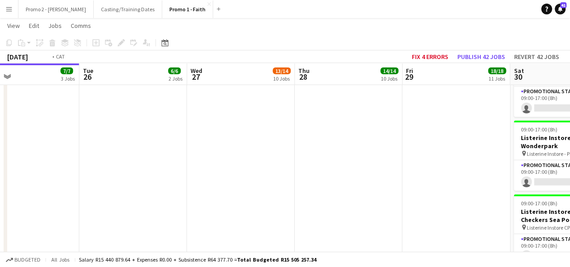
drag, startPoint x: 547, startPoint y: 140, endPoint x: 283, endPoint y: 163, distance: 265.5
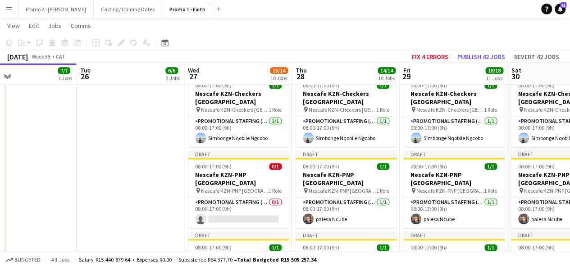
scroll to position [445, 0]
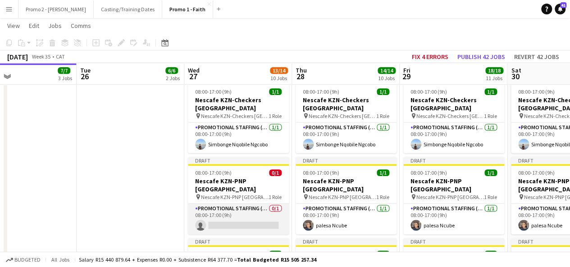
click at [237, 225] on app-card-role "Promotional Staffing (Brand Ambassadors) 0/1 08:00-17:00 (9h) single-neutral-ac…" at bounding box center [238, 219] width 101 height 31
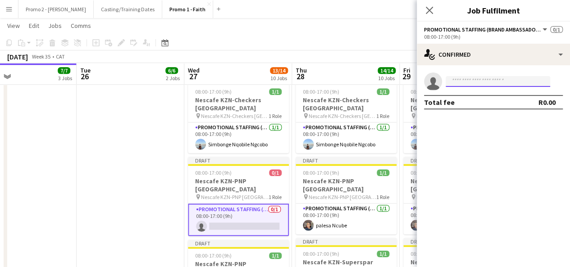
click at [498, 78] on input at bounding box center [498, 81] width 105 height 11
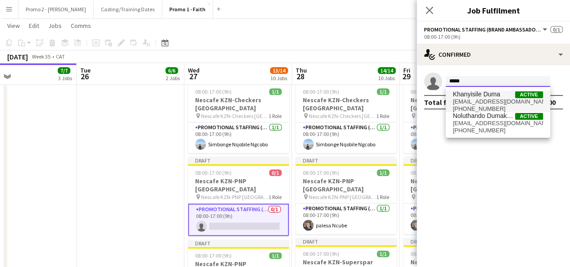
type input "****"
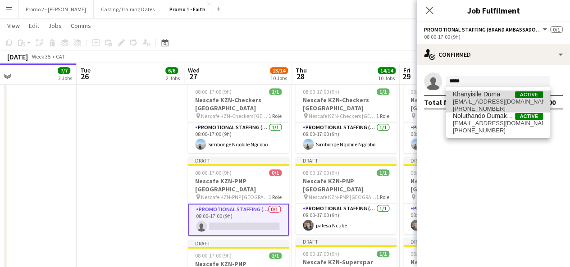
click at [487, 94] on span "Khanyisile Duma" at bounding box center [476, 95] width 47 height 8
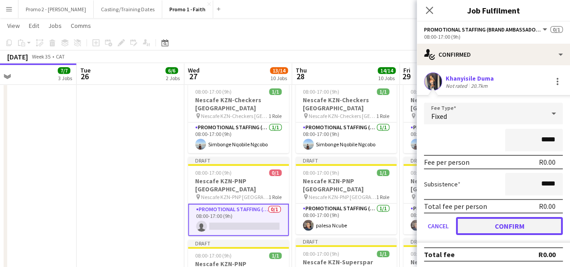
click at [508, 224] on button "Confirm" at bounding box center [509, 226] width 107 height 18
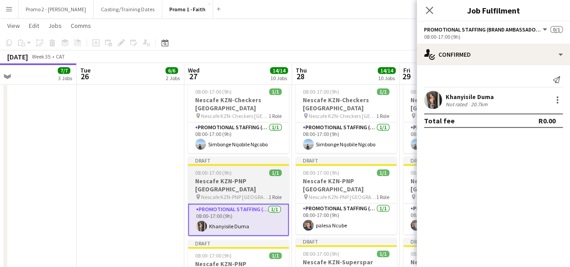
click at [214, 175] on span "08:00-17:00 (9h)" at bounding box center [213, 172] width 37 height 7
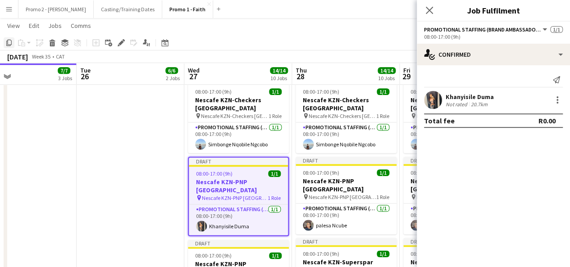
click at [9, 44] on icon "Copy" at bounding box center [8, 42] width 7 height 7
click at [428, 10] on icon at bounding box center [429, 10] width 9 height 9
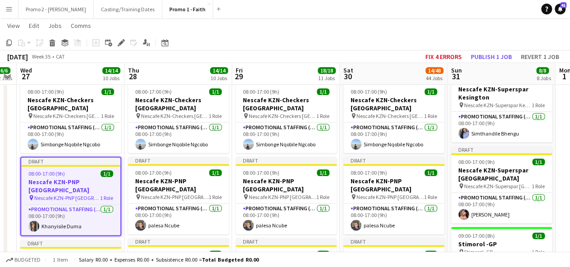
scroll to position [0, 307]
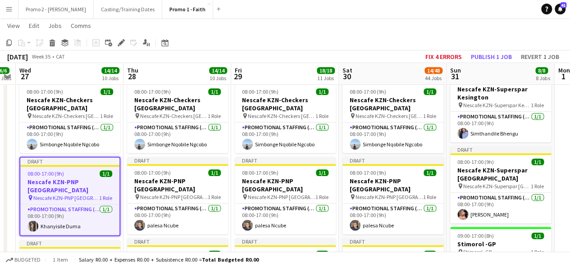
drag, startPoint x: 550, startPoint y: 130, endPoint x: 382, endPoint y: 140, distance: 168.4
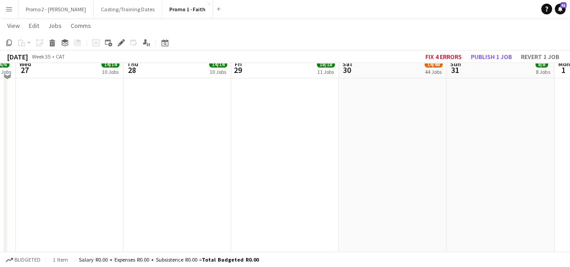
scroll to position [3445, 0]
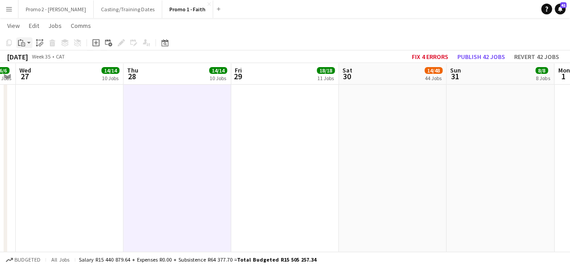
click at [30, 43] on app-action-btn "Paste" at bounding box center [24, 42] width 16 height 11
click at [39, 73] on link "Paste with crew Ctrl+Shift+V" at bounding box center [66, 75] width 85 height 8
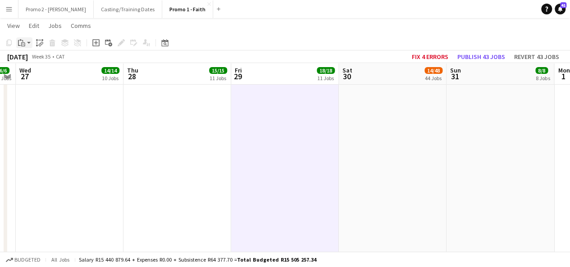
click at [30, 43] on app-action-btn "Paste" at bounding box center [24, 42] width 16 height 11
click at [43, 73] on link "Paste with crew Ctrl+Shift+V" at bounding box center [66, 75] width 85 height 8
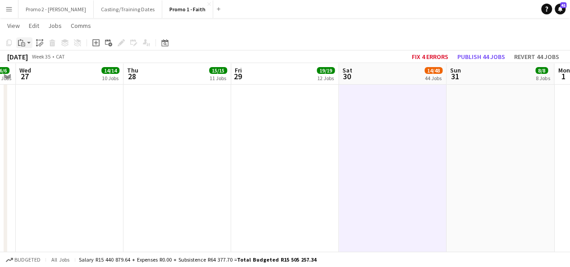
click at [29, 43] on app-action-btn "Paste" at bounding box center [24, 42] width 16 height 11
click at [38, 75] on link "Paste with crew Ctrl+Shift+V" at bounding box center [66, 75] width 85 height 8
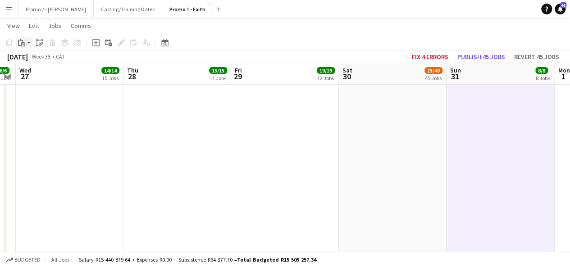
click at [29, 42] on app-action-btn "Paste" at bounding box center [24, 42] width 16 height 11
click at [39, 73] on link "Paste with crew Ctrl+Shift+V" at bounding box center [66, 75] width 85 height 8
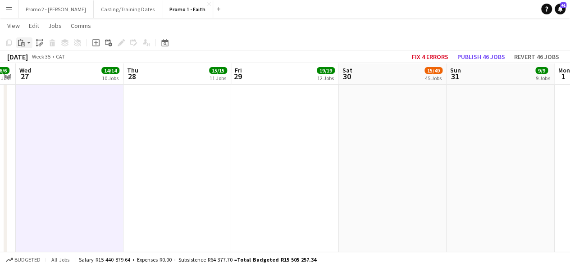
click at [23, 39] on div "Paste" at bounding box center [21, 42] width 11 height 11
click at [38, 63] on link "Paste Ctrl+V" at bounding box center [66, 60] width 85 height 8
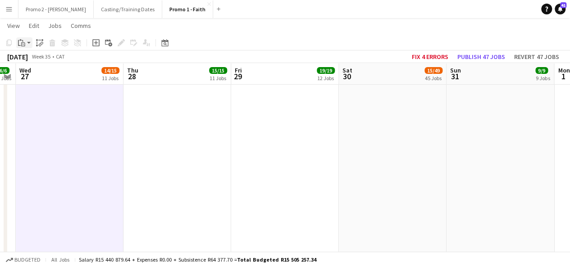
click at [27, 42] on app-action-btn "Paste" at bounding box center [24, 42] width 16 height 11
click at [45, 63] on link "Paste Ctrl+V" at bounding box center [66, 60] width 85 height 8
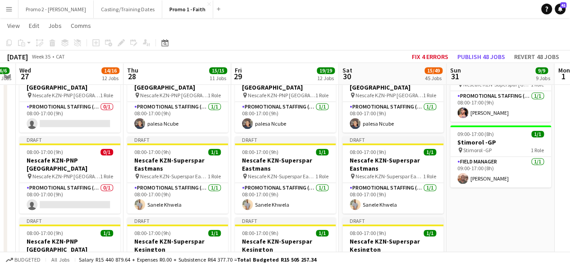
scroll to position [584, 0]
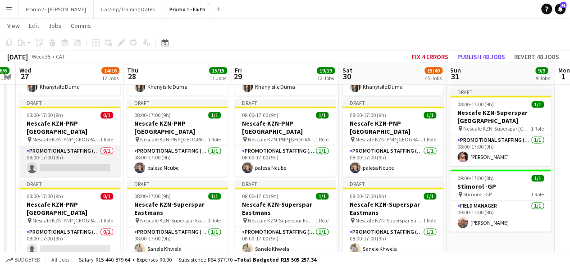
click at [89, 166] on app-card-role "Promotional Staffing (Brand Ambassadors) 0/1 08:00-17:00 (9h) single-neutral-ac…" at bounding box center [69, 161] width 101 height 31
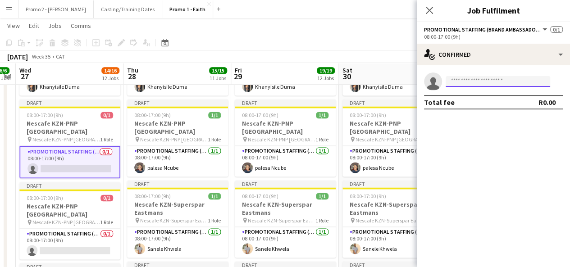
click at [486, 81] on input at bounding box center [498, 81] width 105 height 11
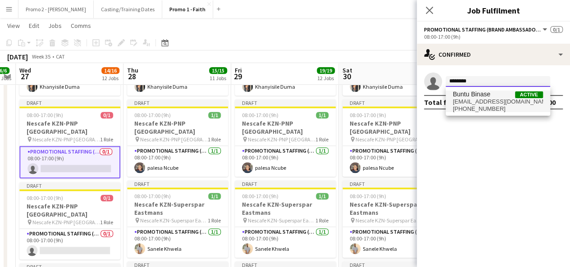
type input "********"
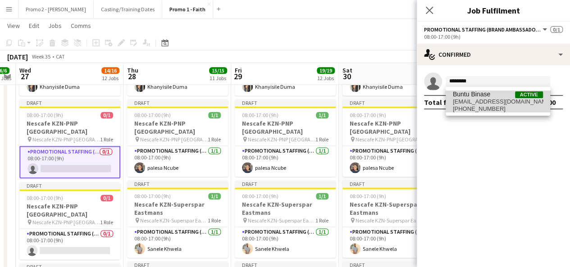
click at [491, 93] on span "Buntu Binase Active" at bounding box center [498, 95] width 90 height 8
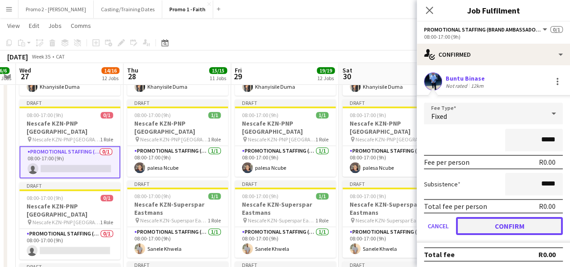
click at [493, 221] on button "Confirm" at bounding box center [509, 226] width 107 height 18
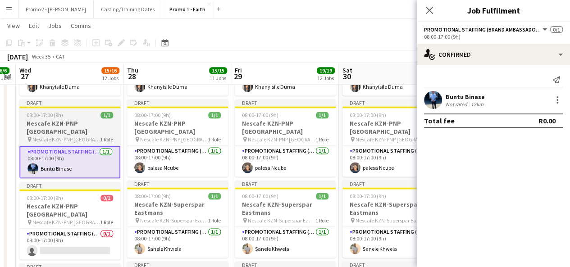
click at [77, 120] on h3 "Nescafe KZN-PNP [GEOGRAPHIC_DATA]" at bounding box center [69, 127] width 101 height 16
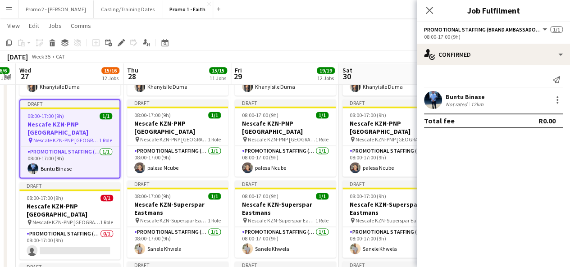
click at [123, 37] on app-toolbar "Copy Paste Paste Ctrl+V Paste with crew Ctrl+Shift+V Paste linked Job [GEOGRAPH…" at bounding box center [285, 42] width 570 height 15
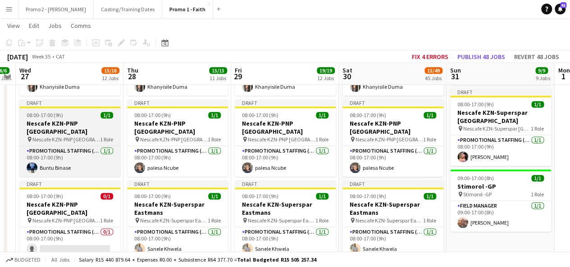
click at [55, 117] on span "08:00-17:00 (9h)" at bounding box center [45, 115] width 37 height 7
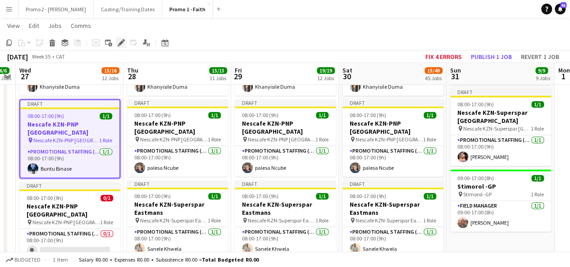
click at [124, 44] on icon "Edit" at bounding box center [121, 42] width 7 height 7
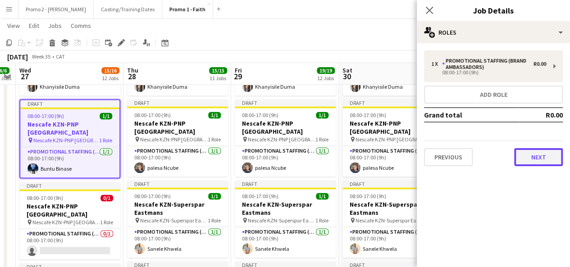
click at [539, 156] on button "Next" at bounding box center [538, 157] width 49 height 18
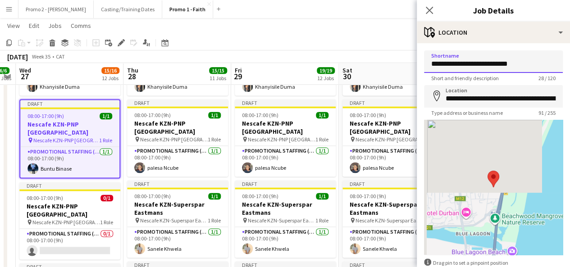
drag, startPoint x: 472, startPoint y: 66, endPoint x: 576, endPoint y: 59, distance: 104.3
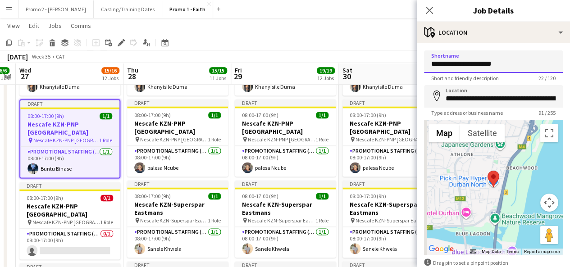
type input "**********"
drag, startPoint x: 471, startPoint y: 64, endPoint x: 576, endPoint y: 52, distance: 106.2
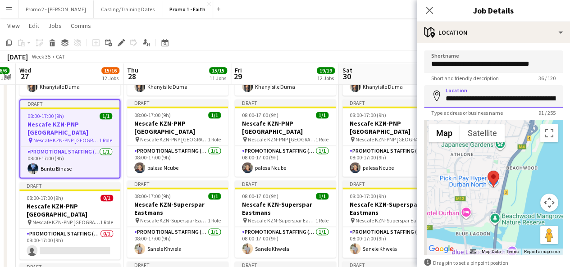
scroll to position [0, 169]
drag, startPoint x: 445, startPoint y: 97, endPoint x: 576, endPoint y: 77, distance: 132.6
paste input
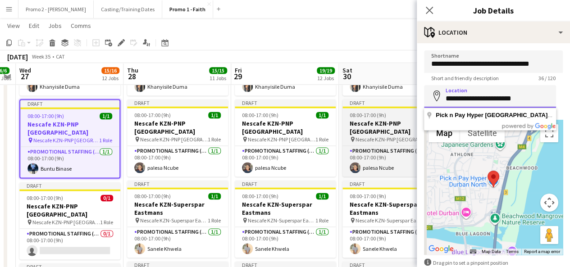
scroll to position [0, 0]
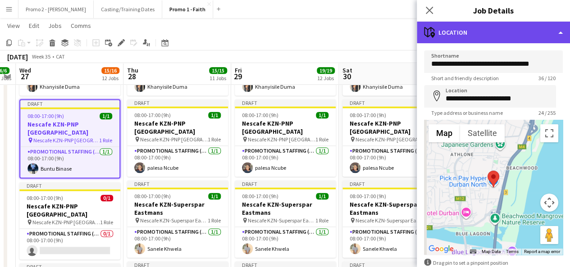
click at [494, 29] on div "maps-pin-1 Location" at bounding box center [493, 33] width 153 height 22
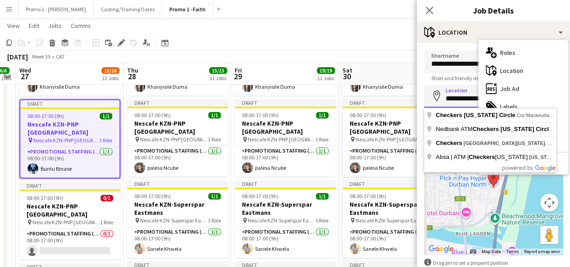
click at [460, 97] on input "**********" at bounding box center [490, 96] width 132 height 23
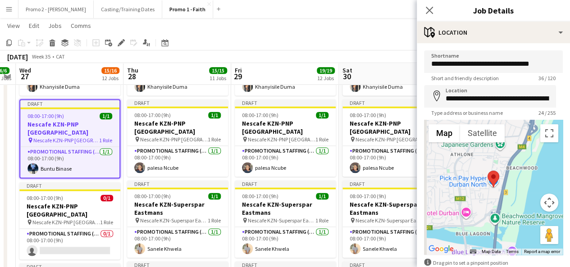
type input "**********"
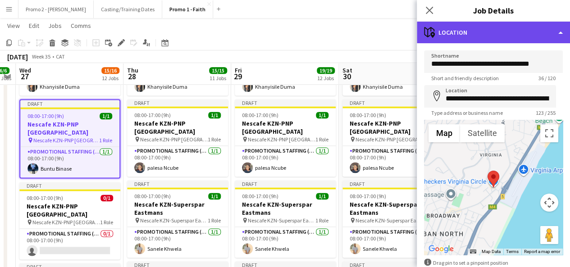
click at [474, 35] on div "maps-pin-1 Location" at bounding box center [493, 33] width 153 height 22
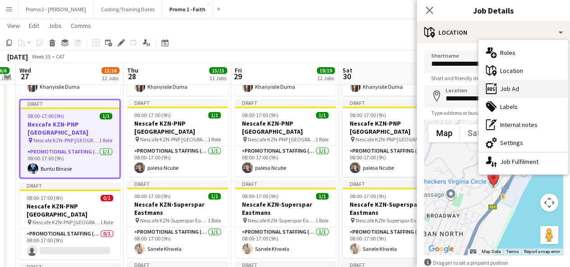
click at [507, 91] on div "ads-window Job Ad" at bounding box center [523, 89] width 89 height 18
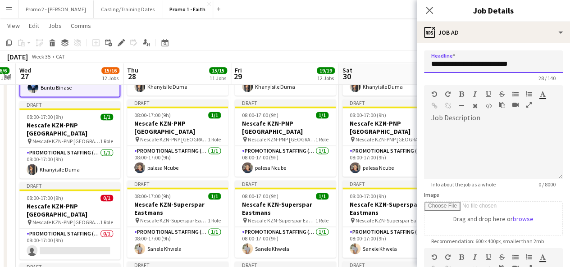
drag, startPoint x: 471, startPoint y: 63, endPoint x: 576, endPoint y: 50, distance: 105.7
paste input "********"
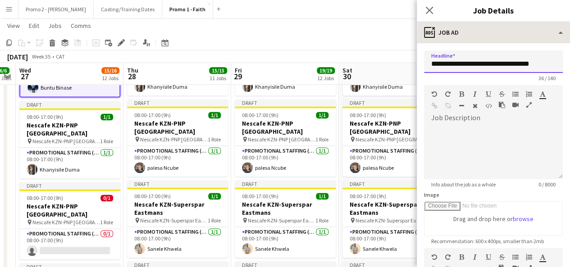
type input "**********"
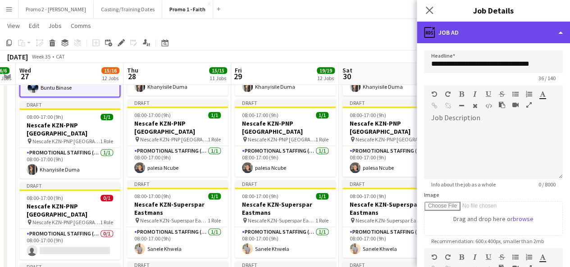
click at [489, 27] on div "ads-window Job Ad" at bounding box center [493, 33] width 153 height 22
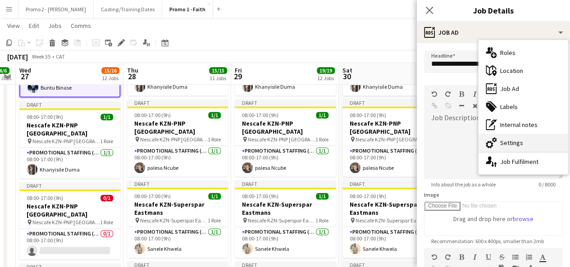
click at [502, 138] on div "cog-double-3 Settings" at bounding box center [523, 143] width 89 height 18
type input "*******"
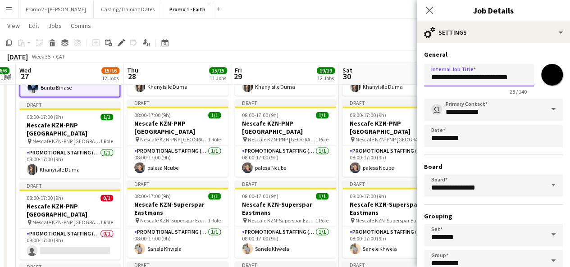
scroll to position [0, 7]
drag, startPoint x: 472, startPoint y: 76, endPoint x: 576, endPoint y: 70, distance: 104.7
paste input "********"
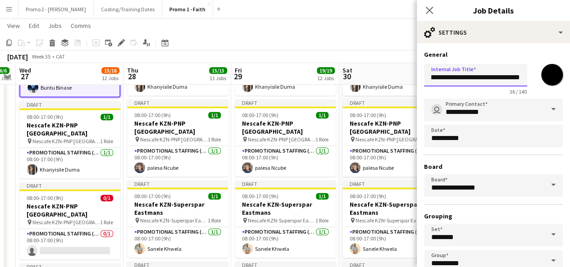
type input "**********"
click at [393, 41] on app-toolbar "Copy Paste Paste Ctrl+V Paste with crew Ctrl+Shift+V Paste linked Job [GEOGRAPH…" at bounding box center [285, 42] width 570 height 15
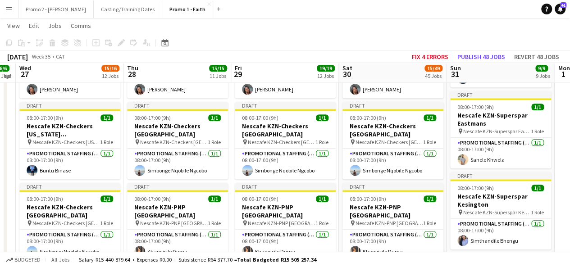
scroll to position [404, 0]
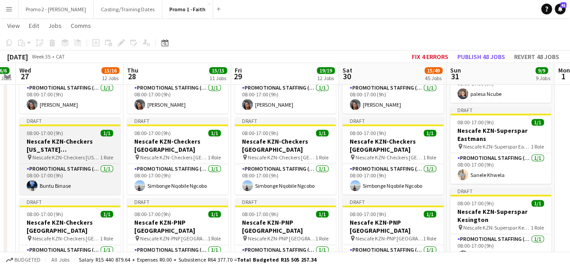
click at [51, 136] on app-job-card "Draft 08:00-17:00 (9h) 1/1 Nescafe KZN-Checkers [US_STATE] Circle pin Nescafe K…" at bounding box center [69, 156] width 101 height 78
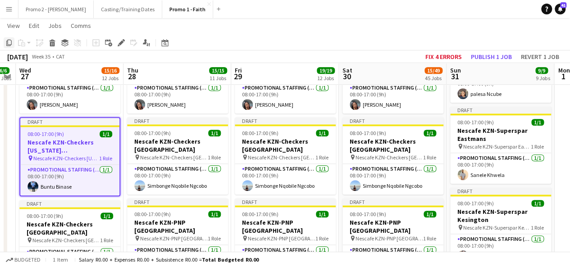
click at [9, 44] on icon "Copy" at bounding box center [8, 42] width 7 height 7
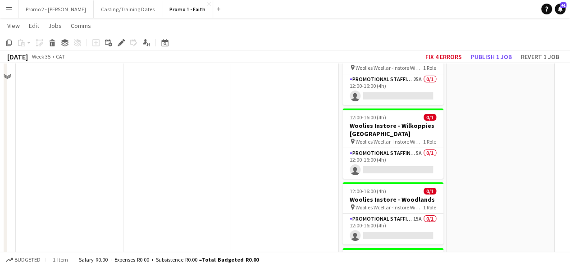
scroll to position [3473, 0]
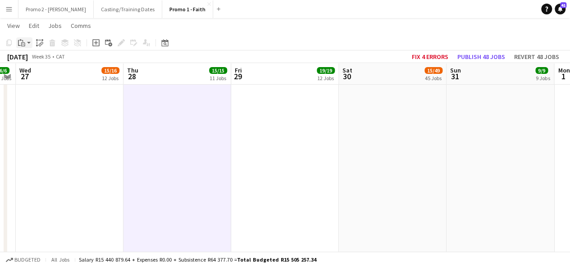
click at [30, 42] on app-action-btn "Paste" at bounding box center [24, 42] width 16 height 11
click at [41, 73] on link "Paste with crew Ctrl+Shift+V" at bounding box center [66, 75] width 85 height 8
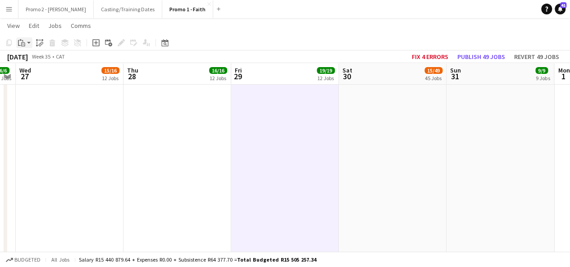
click at [27, 45] on app-action-btn "Paste" at bounding box center [24, 42] width 16 height 11
click at [43, 73] on link "Paste with crew Ctrl+Shift+V" at bounding box center [66, 75] width 85 height 8
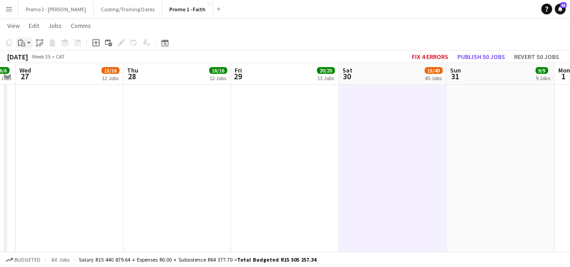
click at [28, 42] on app-action-btn "Paste" at bounding box center [24, 42] width 16 height 11
click at [43, 76] on link "Paste with crew Ctrl+Shift+V" at bounding box center [66, 75] width 85 height 8
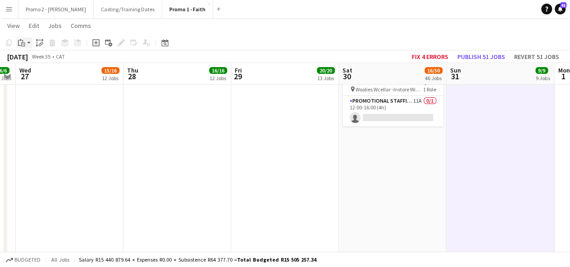
click at [27, 44] on app-action-btn "Paste" at bounding box center [24, 42] width 16 height 11
click at [42, 75] on link "Paste with crew Ctrl+Shift+V" at bounding box center [66, 75] width 85 height 8
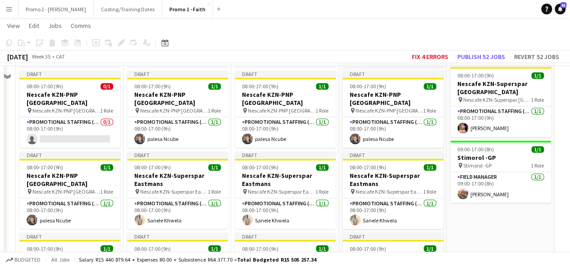
scroll to position [707, 0]
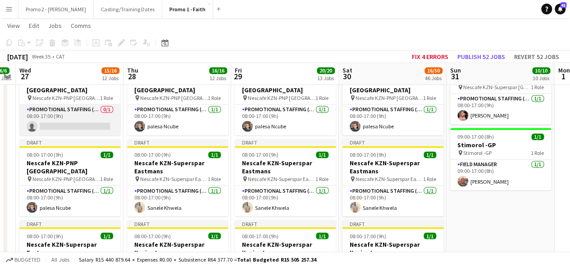
click at [73, 126] on app-card-role "Promotional Staffing (Brand Ambassadors) 0/1 08:00-17:00 (9h) single-neutral-ac…" at bounding box center [69, 120] width 101 height 31
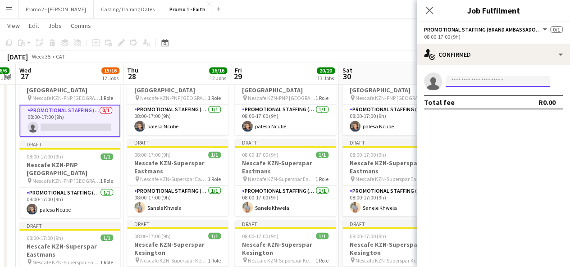
click at [466, 82] on input at bounding box center [498, 81] width 105 height 11
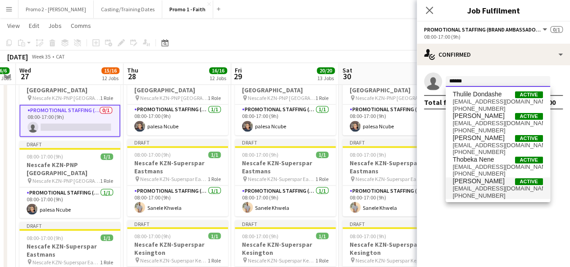
type input "******"
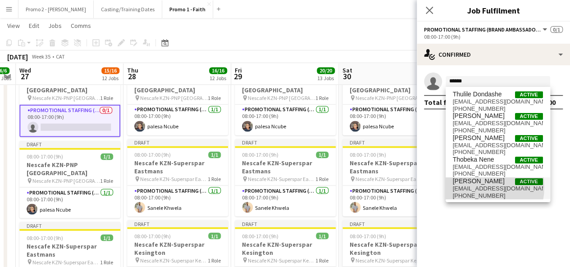
click at [467, 187] on span "[EMAIL_ADDRESS][DOMAIN_NAME]" at bounding box center [498, 188] width 90 height 7
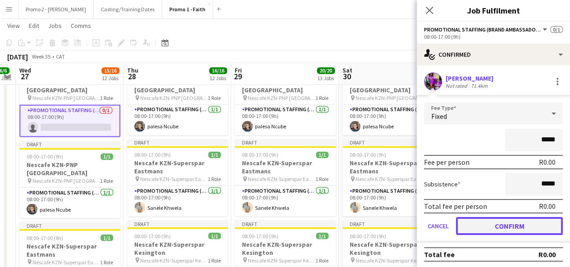
click at [501, 227] on button "Confirm" at bounding box center [509, 226] width 107 height 18
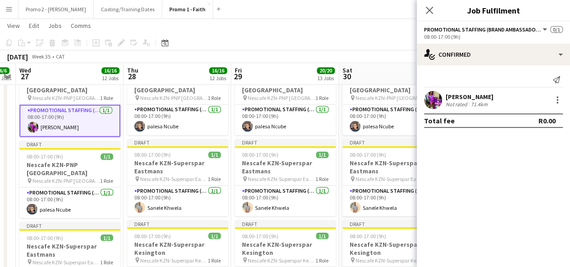
click at [398, 45] on app-toolbar "Copy Paste Paste Ctrl+V Paste with crew Ctrl+Shift+V Paste linked Job [GEOGRAPH…" at bounding box center [285, 42] width 570 height 15
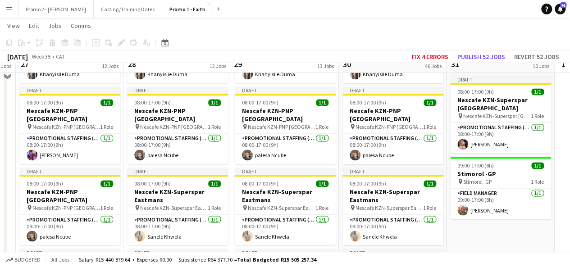
scroll to position [665, 0]
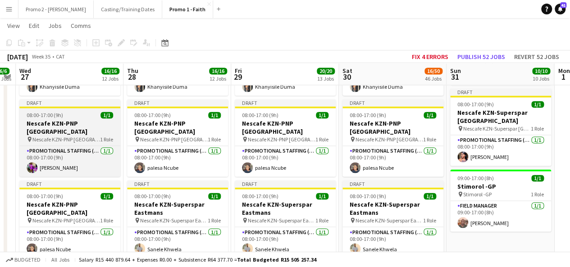
click at [60, 119] on h3 "Nescafe KZN-PNP [GEOGRAPHIC_DATA]" at bounding box center [69, 127] width 101 height 16
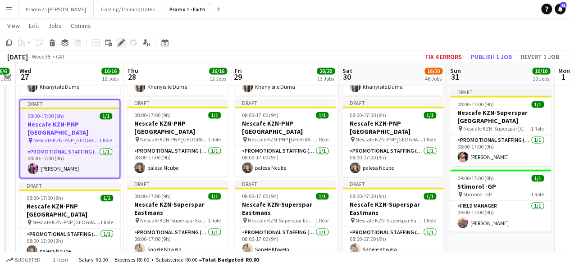
click at [123, 44] on icon "Edit" at bounding box center [121, 42] width 7 height 7
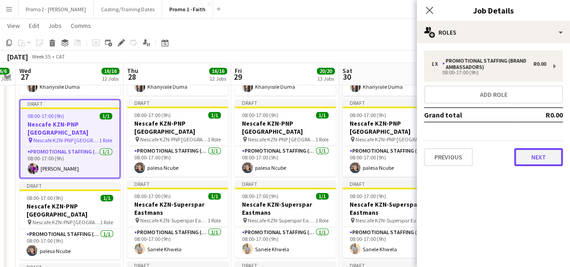
click at [540, 160] on button "Next" at bounding box center [538, 157] width 49 height 18
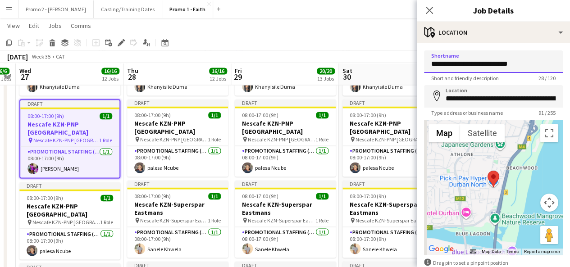
drag, startPoint x: 472, startPoint y: 64, endPoint x: 576, endPoint y: 57, distance: 104.3
drag, startPoint x: 472, startPoint y: 64, endPoint x: 559, endPoint y: 59, distance: 87.1
click at [559, 59] on form "**********" at bounding box center [493, 180] width 153 height 261
type input "**********"
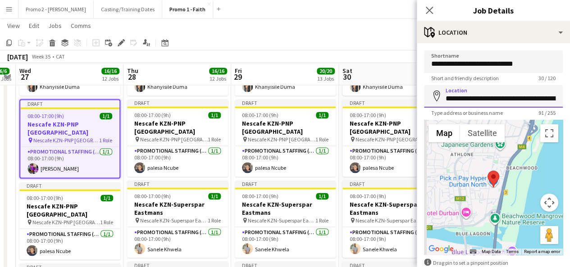
scroll to position [0, 169]
drag, startPoint x: 447, startPoint y: 99, endPoint x: 576, endPoint y: 104, distance: 129.9
paste input
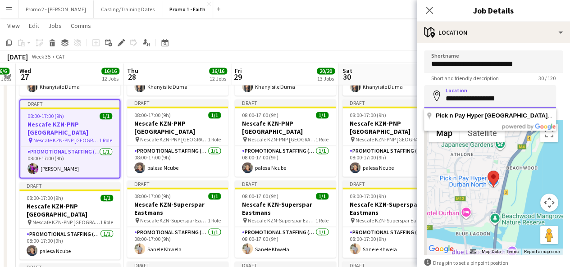
scroll to position [0, 0]
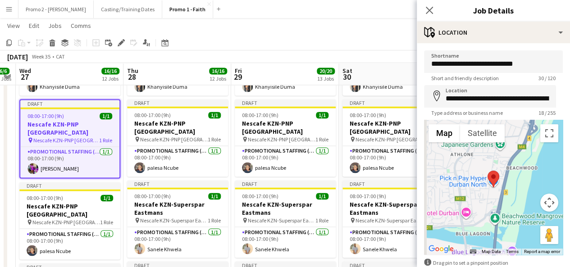
type input "**********"
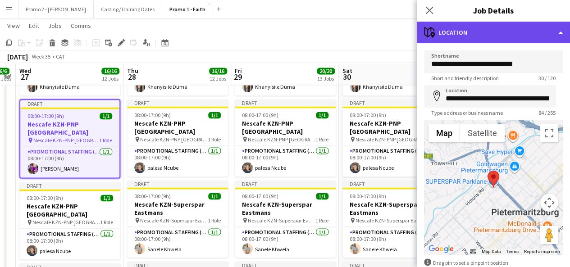
click at [466, 30] on div "maps-pin-1 Location" at bounding box center [493, 33] width 153 height 22
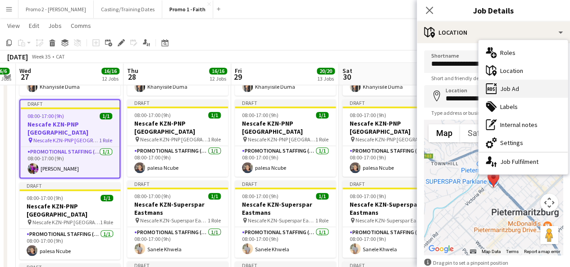
drag, startPoint x: 525, startPoint y: 97, endPoint x: 524, endPoint y: 90, distance: 7.8
click at [524, 90] on div "multiple-users-add Roles maps-pin-1 Location ads-window Job Ad tags-double Labe…" at bounding box center [523, 107] width 89 height 134
click at [524, 90] on div "ads-window Job Ad" at bounding box center [523, 89] width 89 height 18
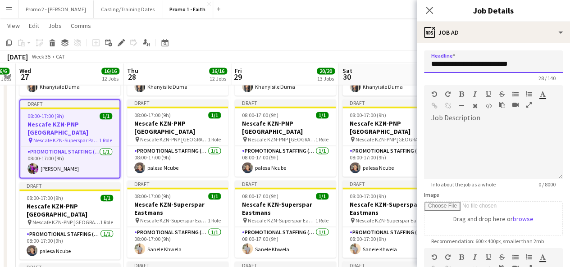
drag, startPoint x: 472, startPoint y: 62, endPoint x: 576, endPoint y: 57, distance: 104.2
paste input "**"
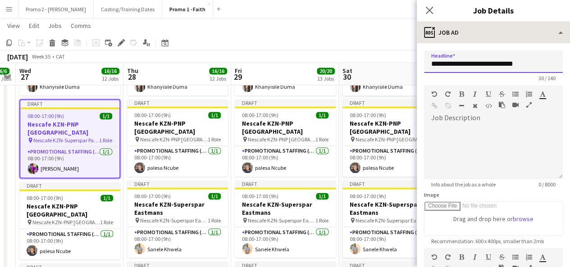
type input "**********"
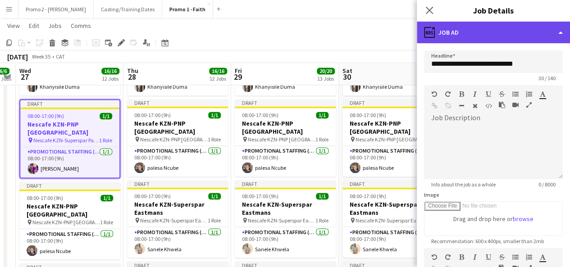
click at [497, 33] on div "ads-window Job Ad" at bounding box center [493, 33] width 153 height 22
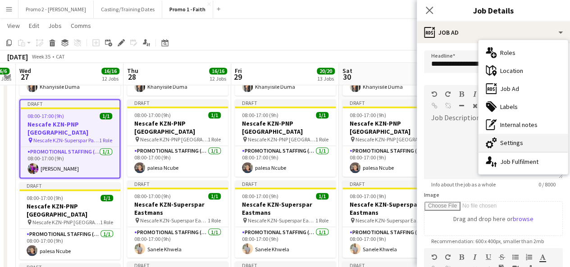
click at [543, 142] on div "cog-double-3 Settings" at bounding box center [523, 143] width 89 height 18
type input "*******"
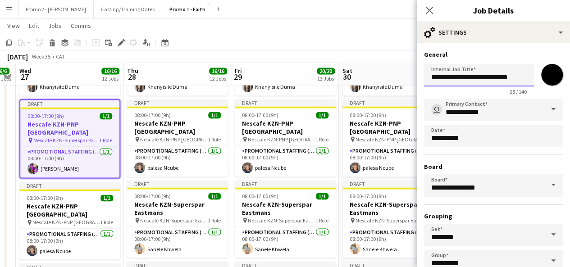
drag, startPoint x: 472, startPoint y: 78, endPoint x: 576, endPoint y: 78, distance: 104.1
paste input "**"
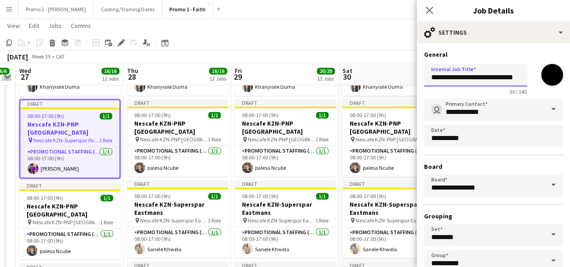
type input "**********"
click at [354, 55] on div "[DATE] Week 35 • CAT Fix 4 errors Publish 1 job Revert 1 job" at bounding box center [285, 56] width 570 height 13
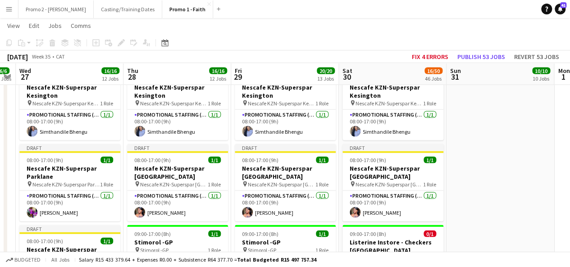
scroll to position [864, 0]
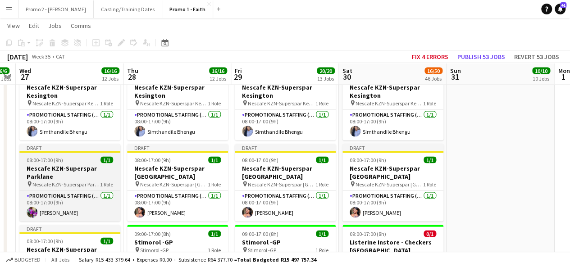
click at [32, 146] on app-job-card "Draft 08:00-17:00 (9h) 1/1 Nescafe KZN-Superspar Parklane pin Nescafe KZN-Super…" at bounding box center [69, 183] width 101 height 78
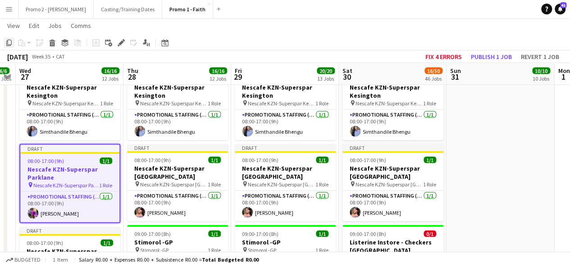
click at [9, 42] on icon "Copy" at bounding box center [8, 42] width 7 height 7
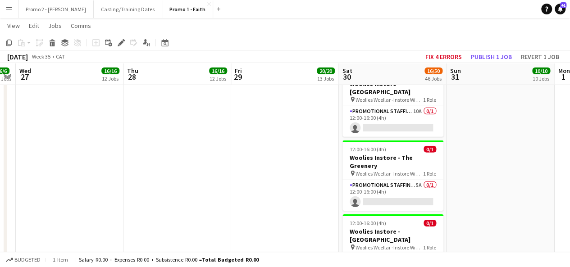
scroll to position [4037, 0]
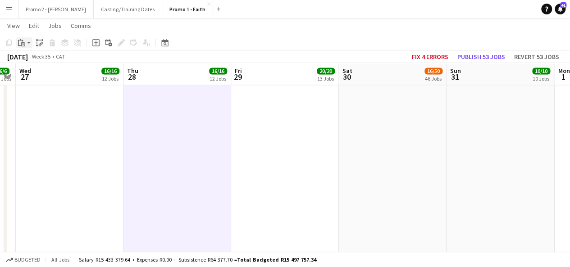
click at [27, 44] on app-action-btn "Paste" at bounding box center [24, 42] width 16 height 11
click at [39, 72] on link "Paste with crew Ctrl+Shift+V" at bounding box center [66, 75] width 85 height 8
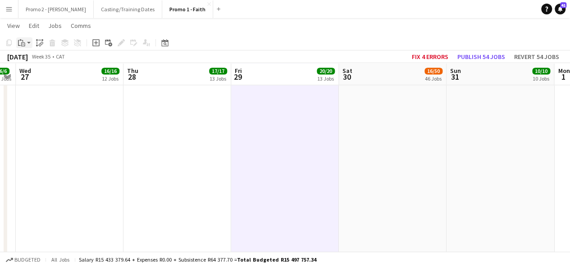
click at [27, 41] on app-action-btn "Paste" at bounding box center [24, 42] width 16 height 11
click at [41, 71] on link "Paste with crew Ctrl+Shift+V" at bounding box center [66, 75] width 85 height 8
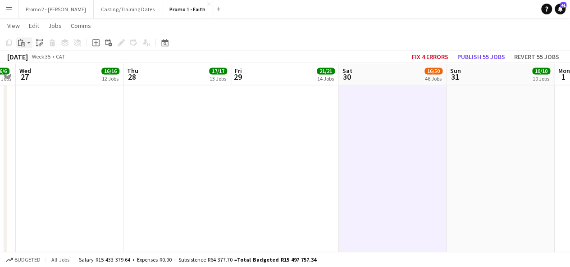
click at [27, 40] on app-action-btn "Paste" at bounding box center [24, 42] width 16 height 11
click at [40, 74] on link "Paste with crew Ctrl+Shift+V" at bounding box center [66, 75] width 85 height 8
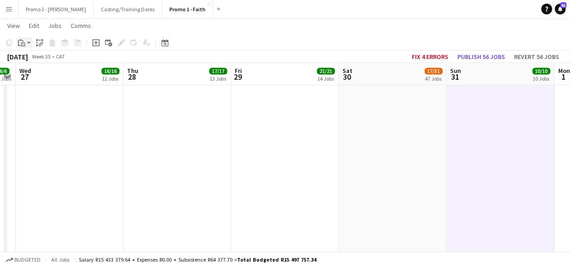
click at [29, 41] on app-action-btn "Paste" at bounding box center [24, 42] width 16 height 11
click at [41, 73] on link "Paste with crew Ctrl+Shift+V" at bounding box center [66, 75] width 85 height 8
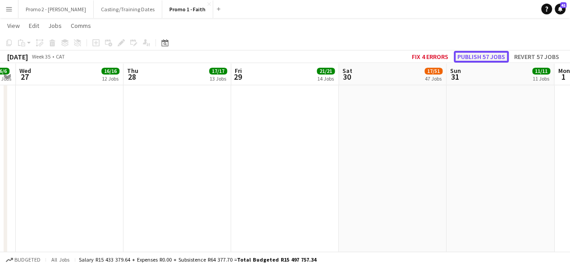
click at [484, 56] on button "Publish 57 jobs" at bounding box center [481, 57] width 55 height 12
click at [492, 57] on button "Publish 5 jobs" at bounding box center [486, 57] width 52 height 12
